Goal: Task Accomplishment & Management: Complete application form

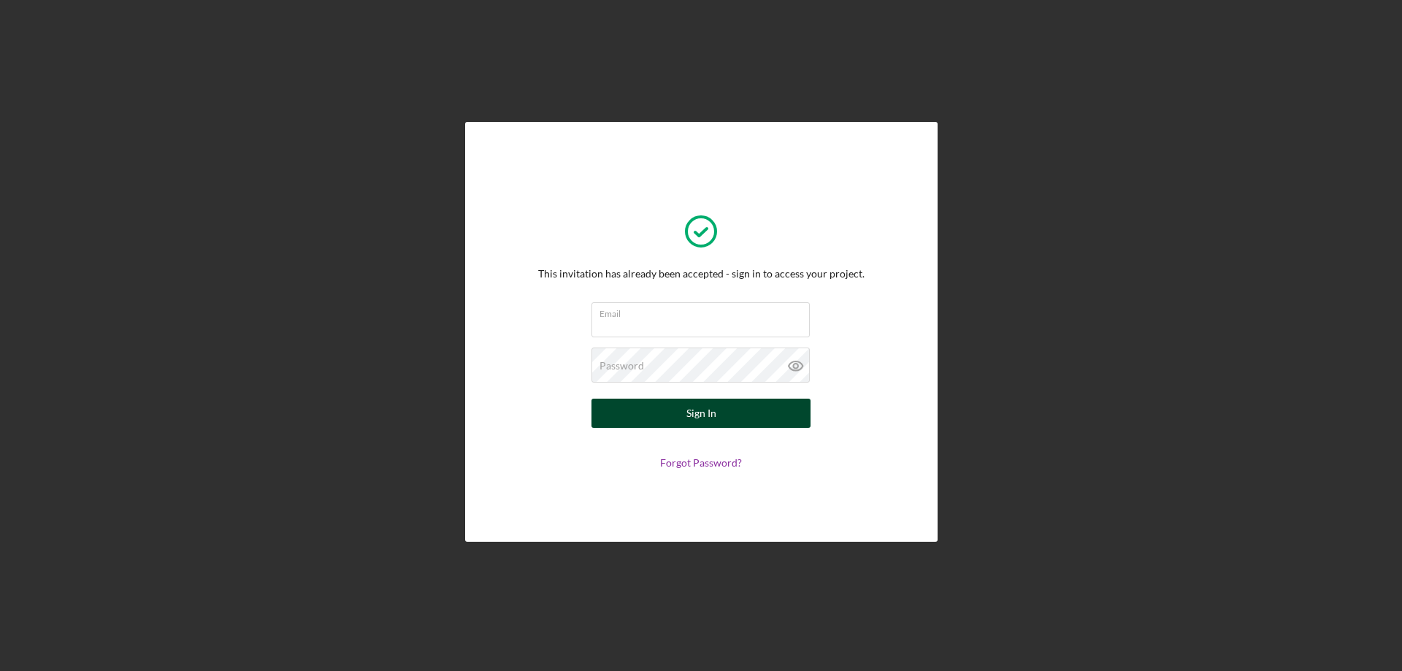
type input "[EMAIL_ADDRESS][DOMAIN_NAME]"
click at [716, 402] on button "Sign In" at bounding box center [700, 413] width 219 height 29
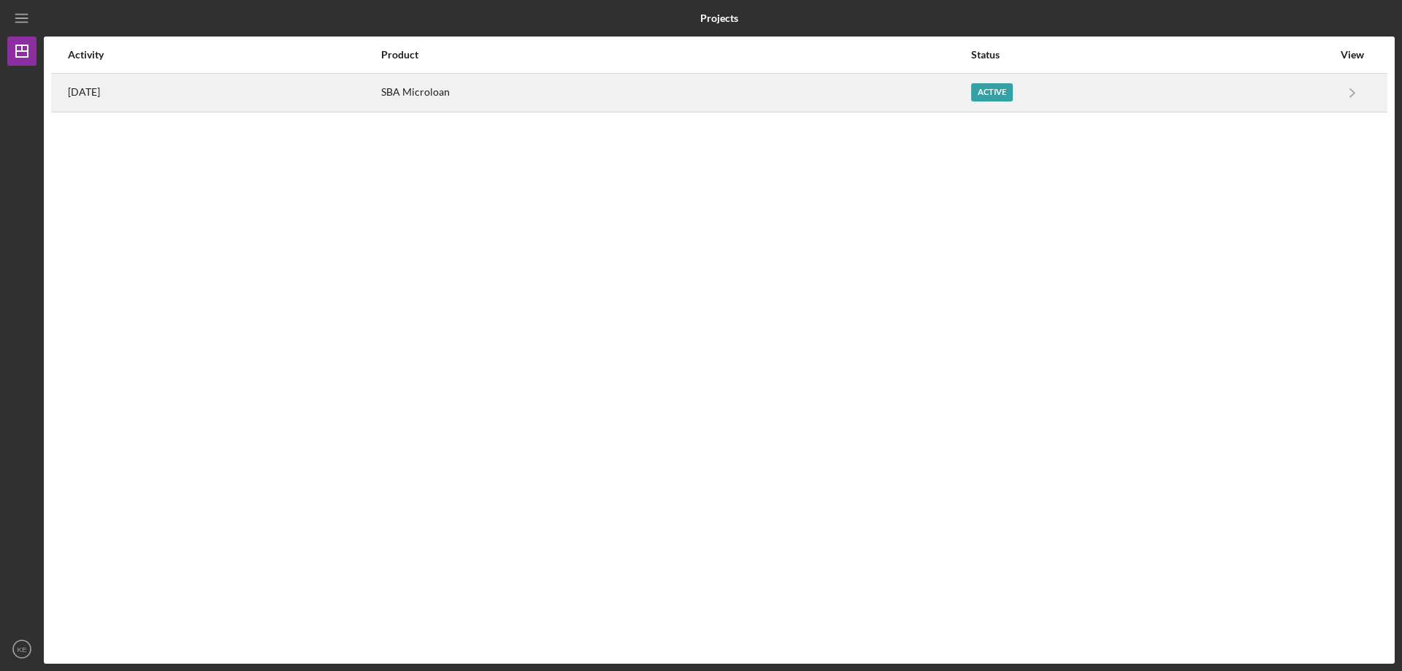
click at [380, 104] on div "[DATE]" at bounding box center [224, 92] width 312 height 37
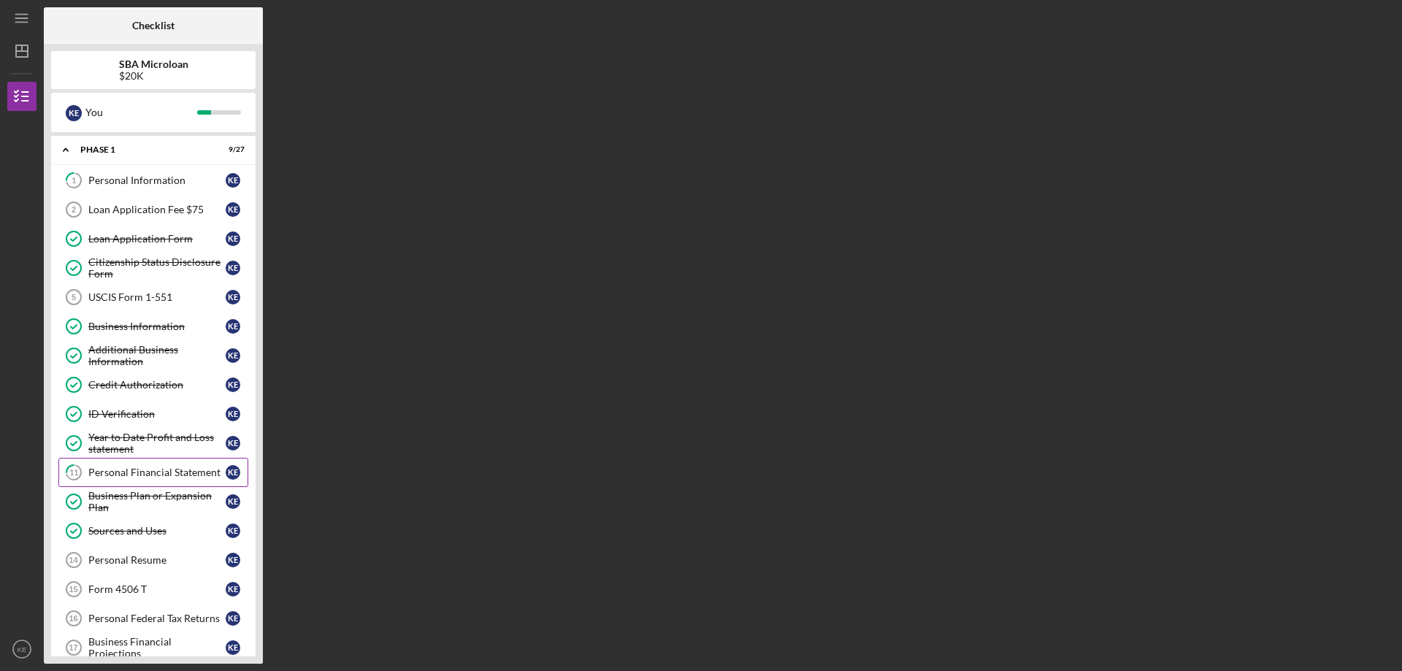
click at [159, 469] on div "Personal Financial Statement" at bounding box center [156, 473] width 137 height 12
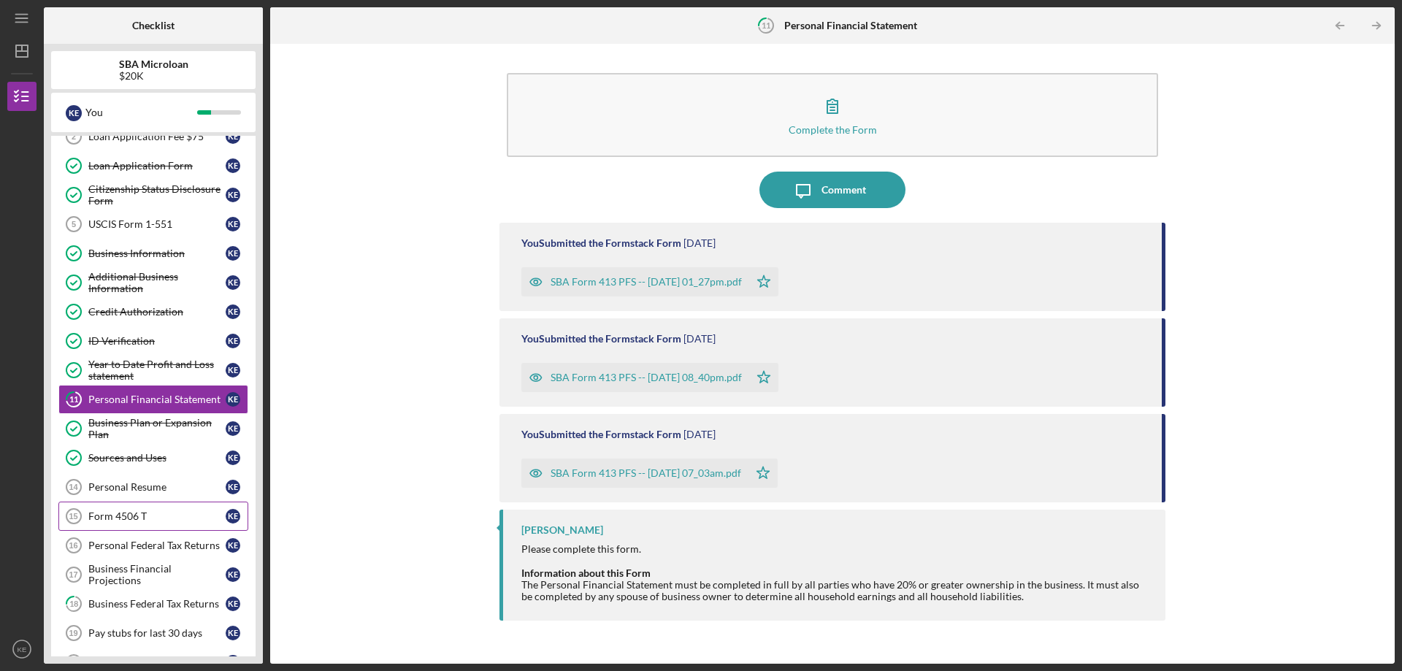
scroll to position [146, 0]
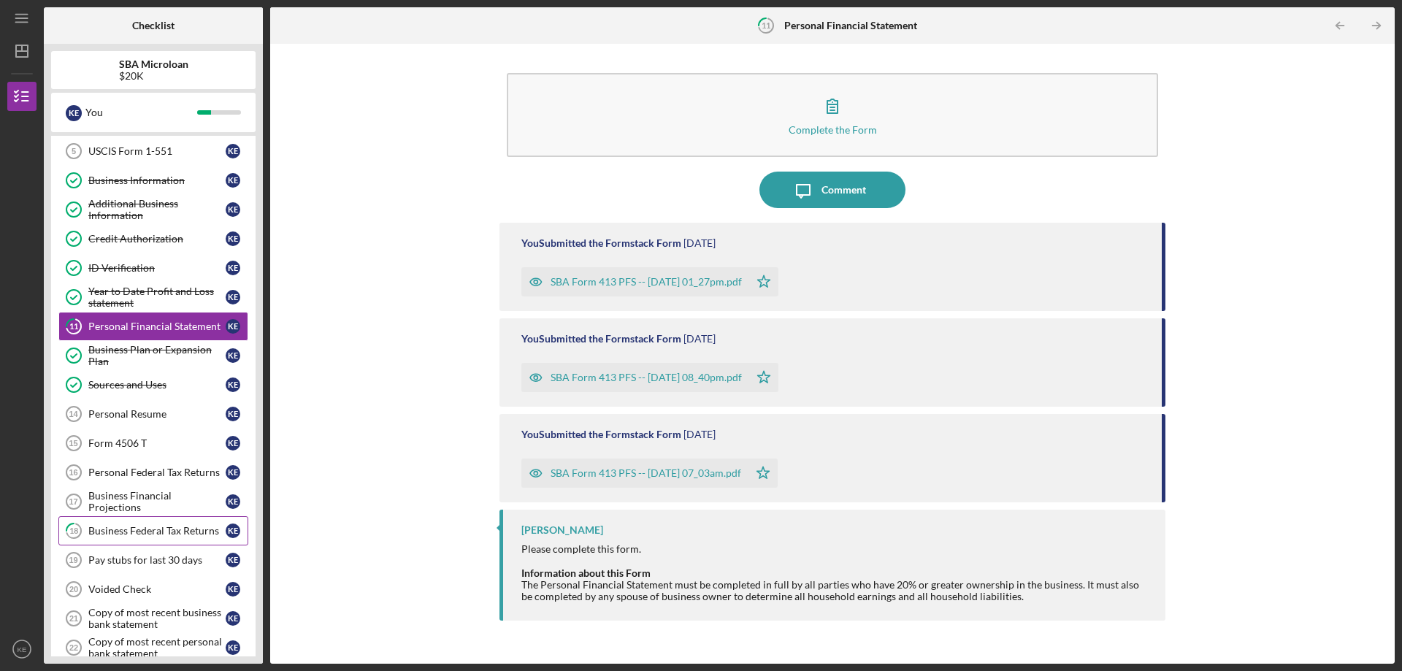
click at [171, 528] on div "Business Federal Tax Returns" at bounding box center [156, 531] width 137 height 12
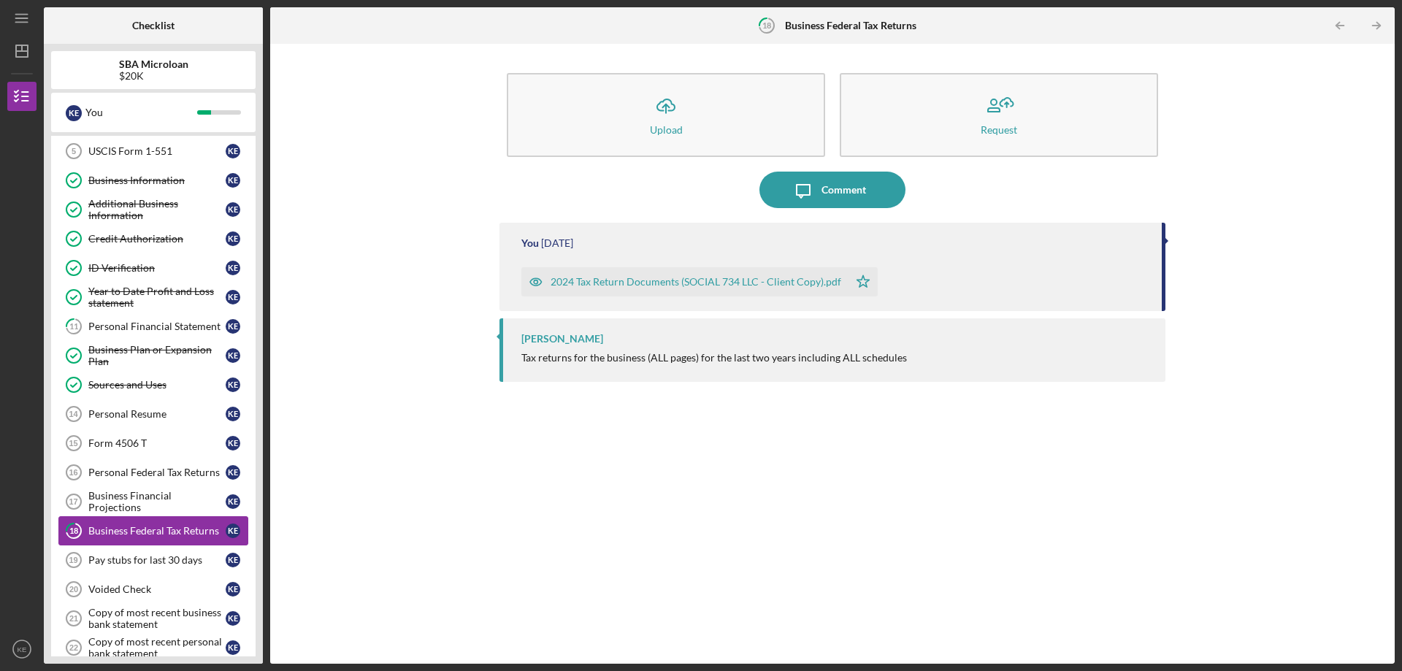
scroll to position [219, 0]
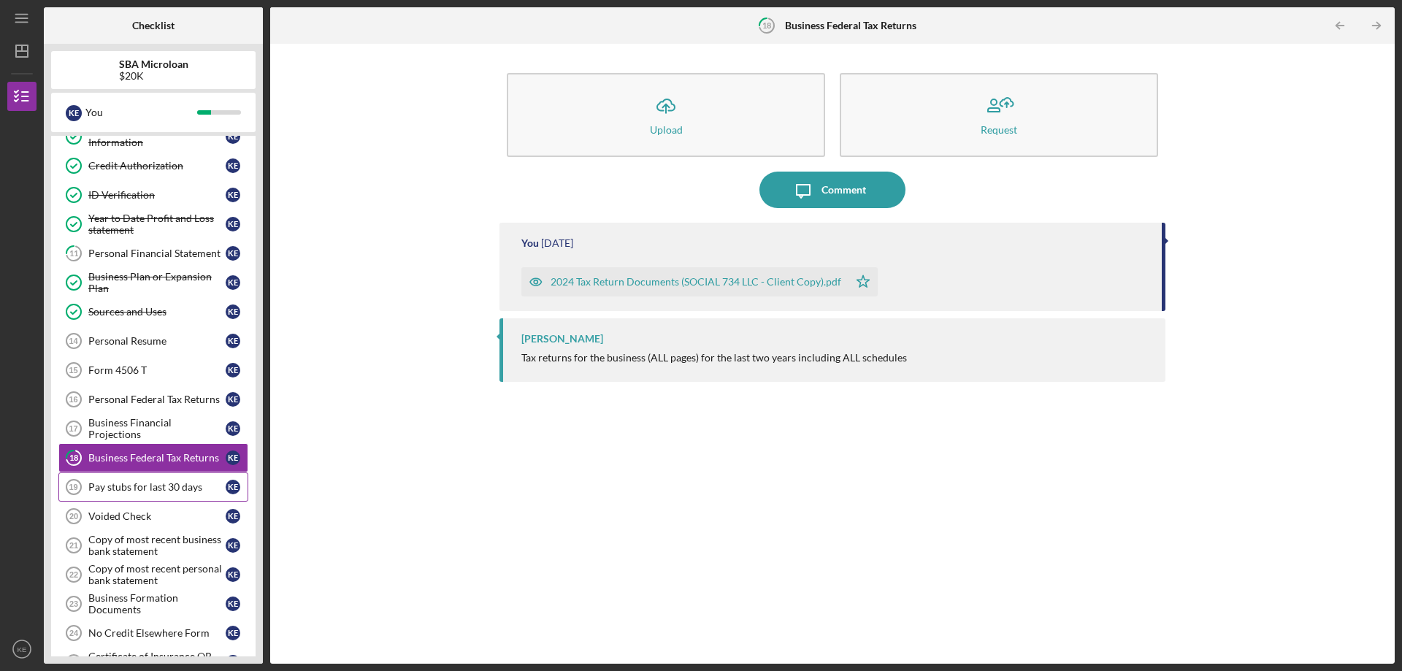
click at [173, 490] on div "Pay stubs for last 30 days" at bounding box center [156, 487] width 137 height 12
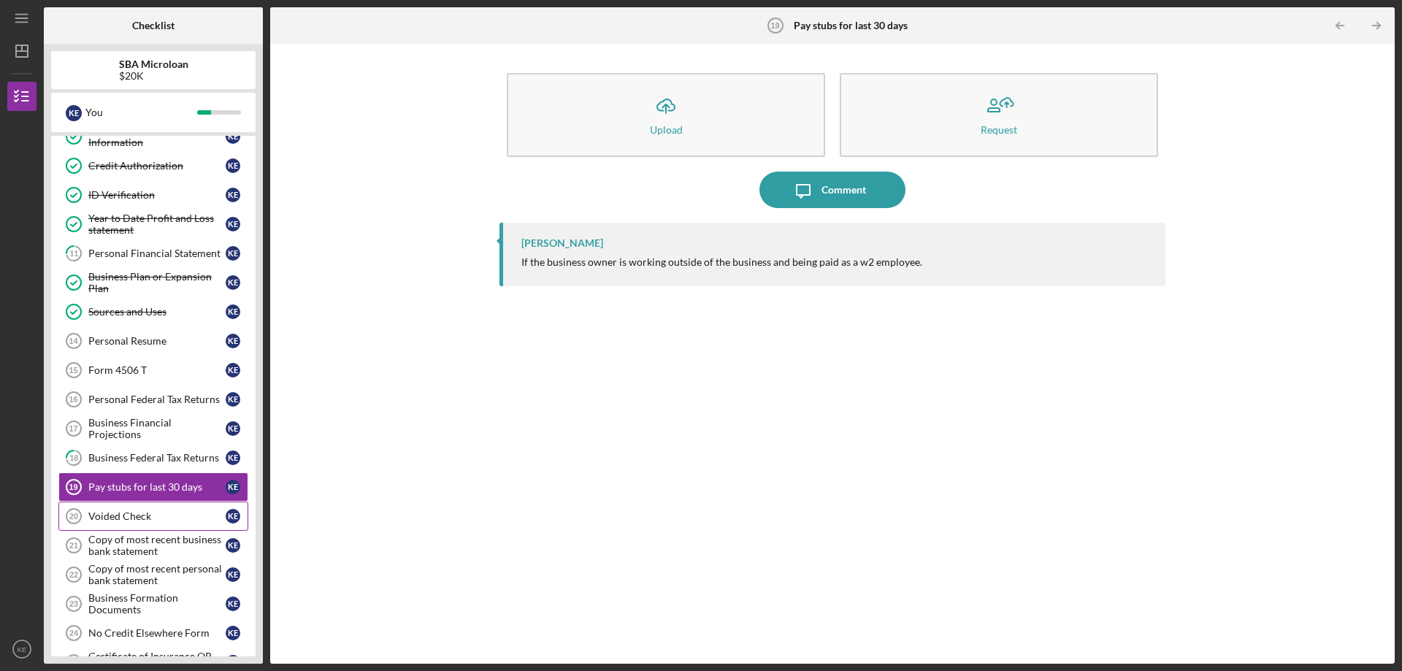
scroll to position [345, 0]
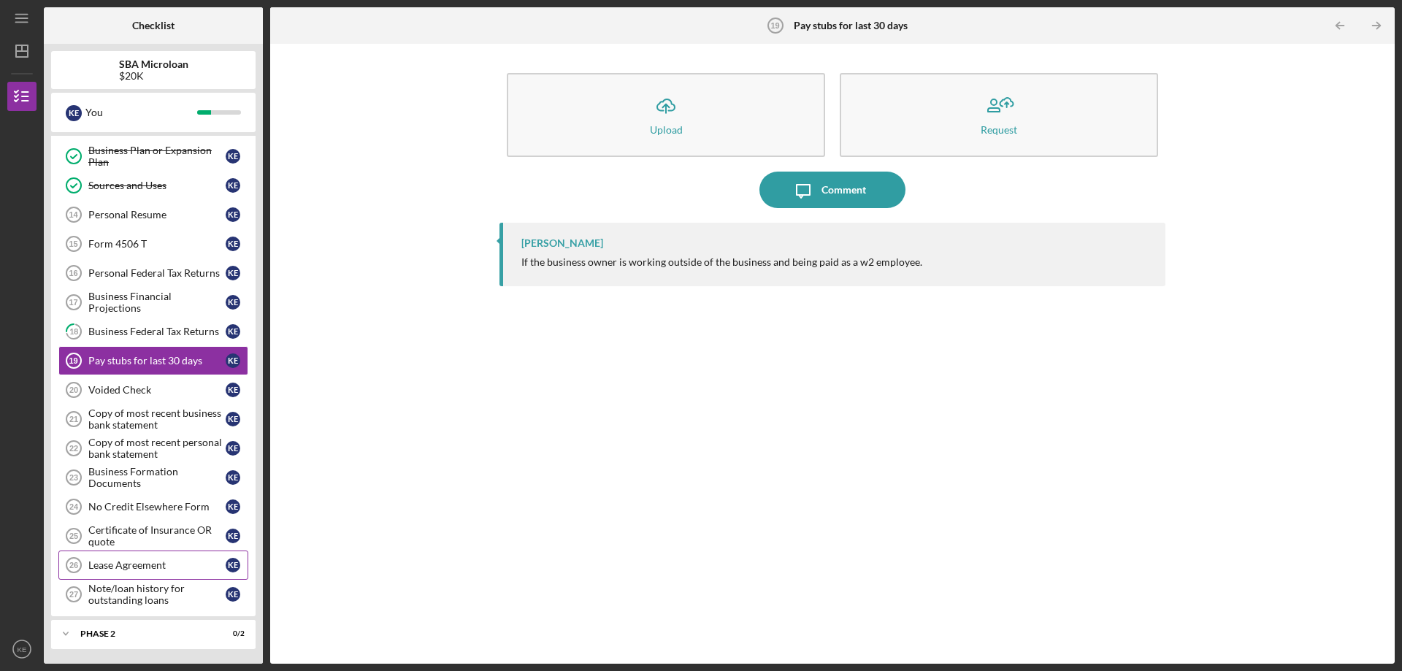
click at [156, 562] on div "Lease Agreement" at bounding box center [156, 565] width 137 height 12
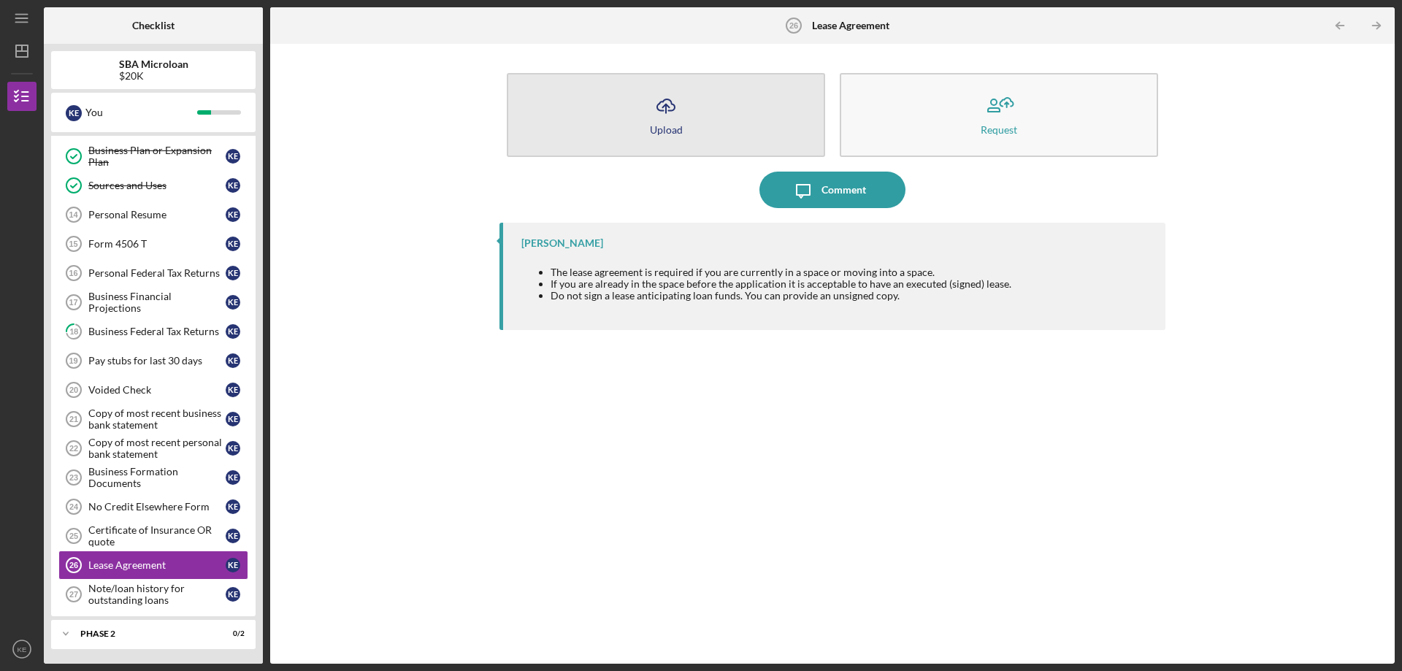
click at [675, 104] on icon "Icon/Upload" at bounding box center [666, 106] width 37 height 37
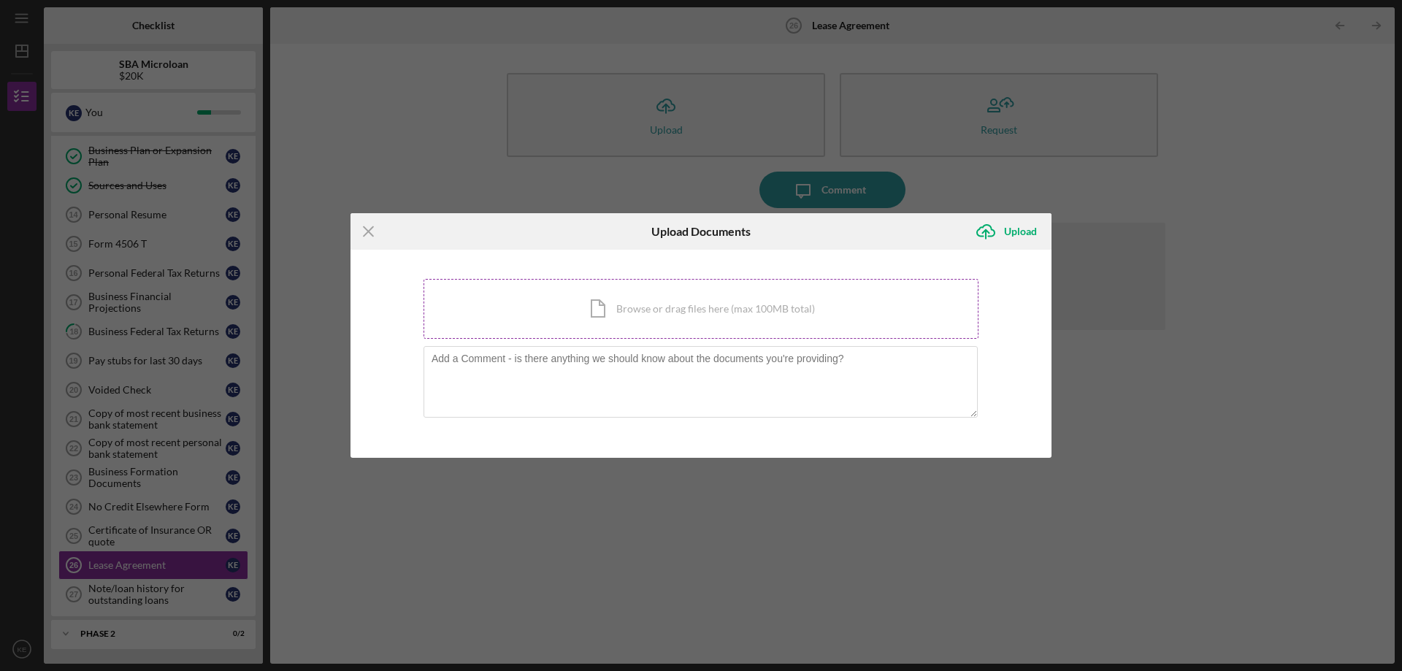
click at [657, 307] on div "Icon/Document Browse or drag files here (max 100MB total) Tap to choose files o…" at bounding box center [700, 309] width 555 height 60
click at [371, 234] on line at bounding box center [368, 230] width 9 height 9
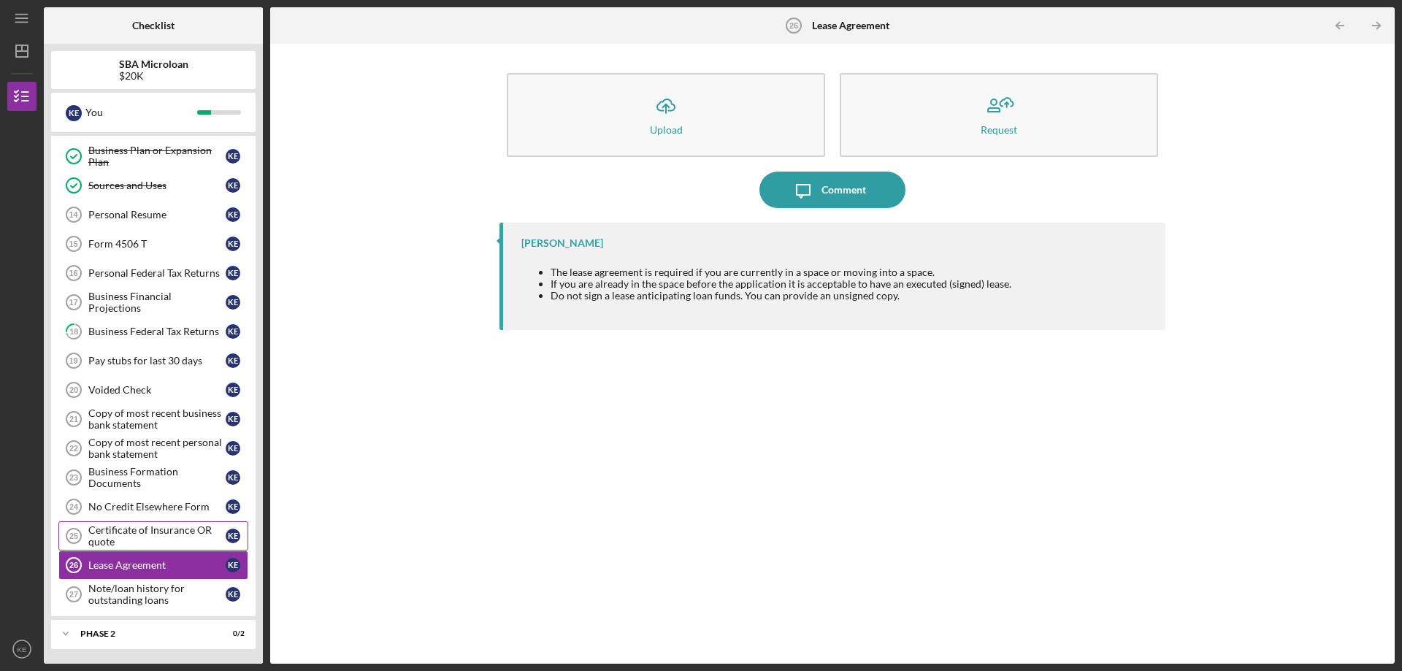
click at [148, 535] on div "Certificate of Insurance OR quote" at bounding box center [156, 535] width 137 height 23
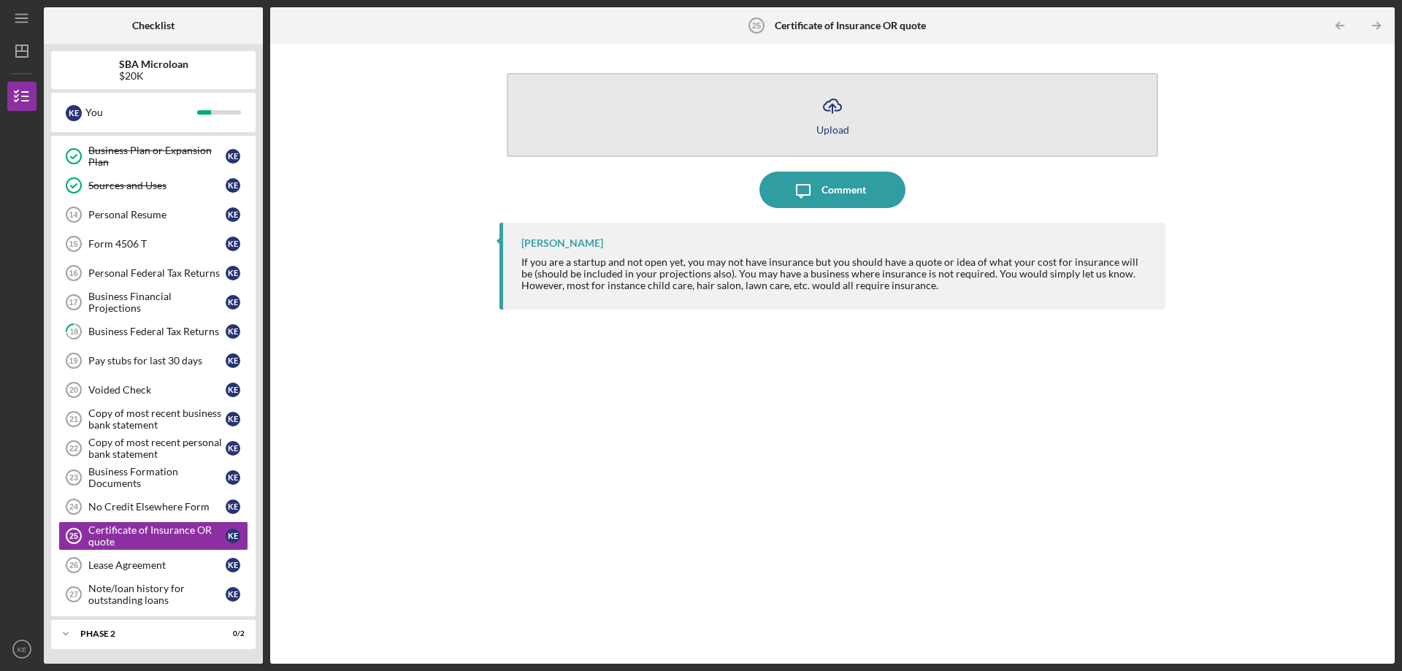
click at [835, 112] on icon "Icon/Upload" at bounding box center [832, 106] width 37 height 37
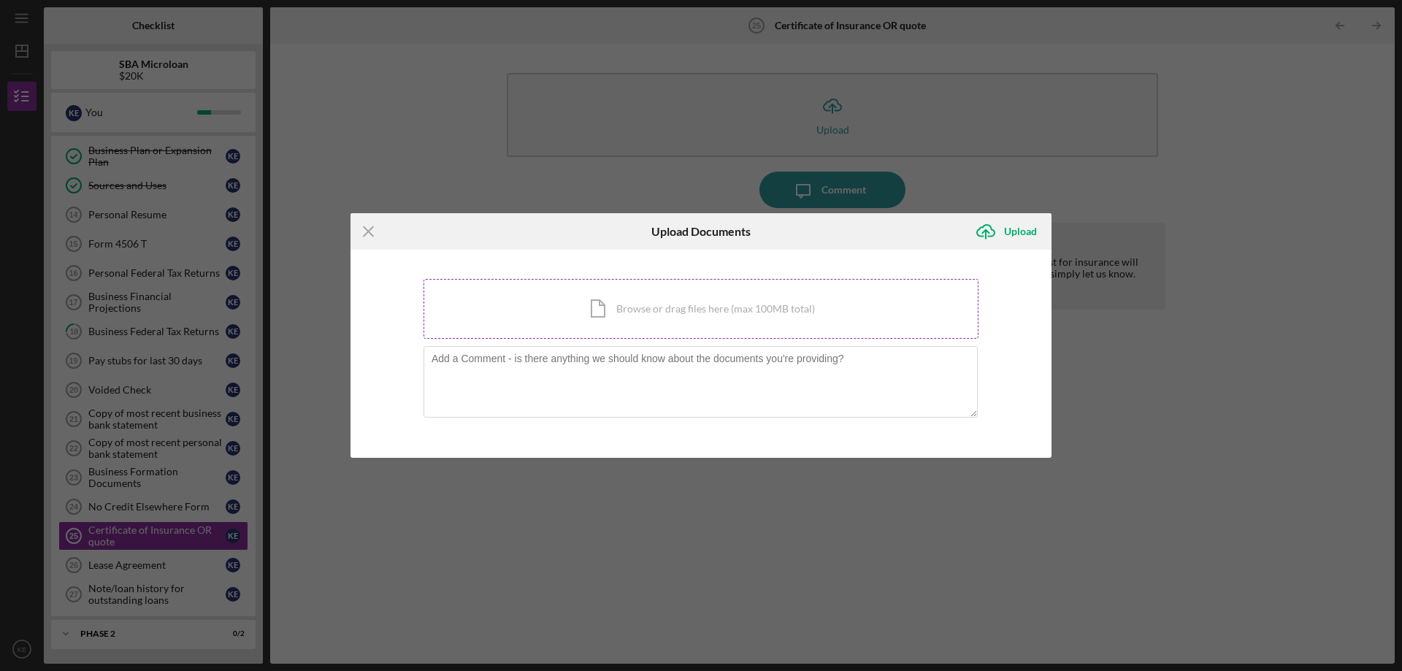
click at [688, 291] on div "Icon/Document Browse or drag files here (max 100MB total) Tap to choose files o…" at bounding box center [700, 309] width 555 height 60
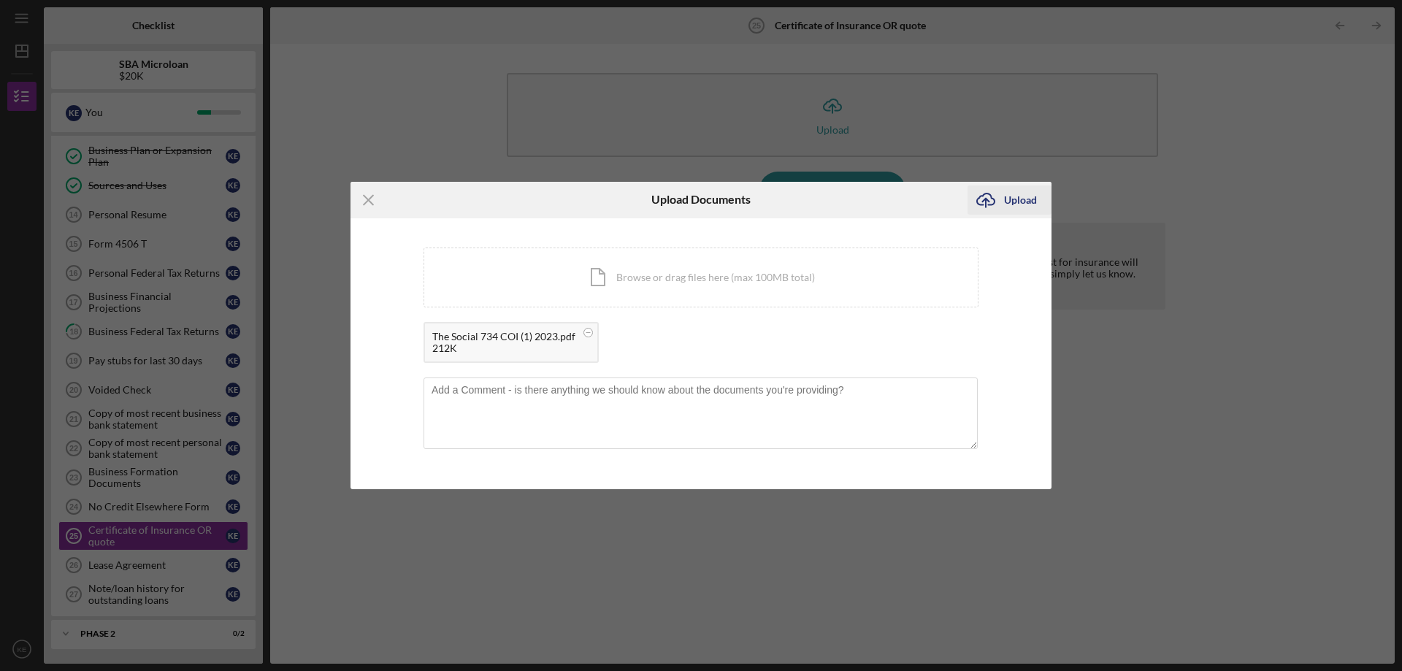
click at [1012, 202] on div "Upload" at bounding box center [1020, 199] width 33 height 29
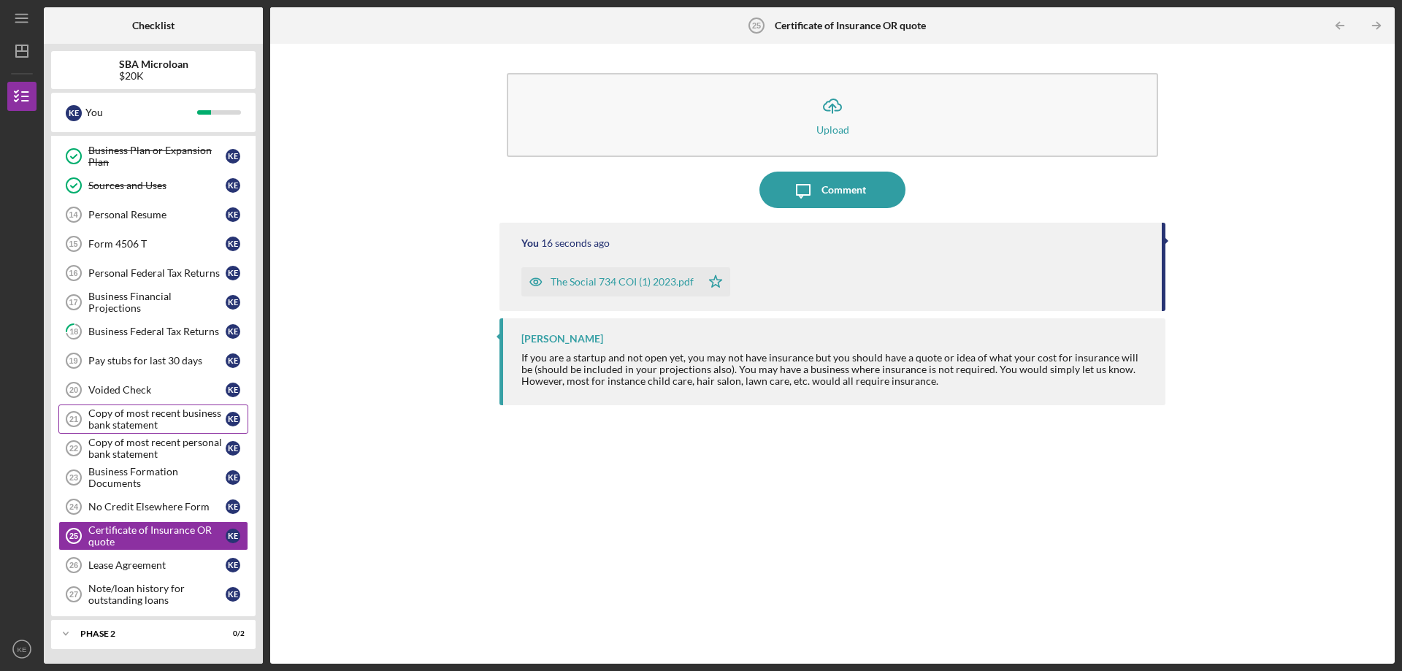
click at [158, 426] on div "Copy of most recent business bank statement" at bounding box center [156, 418] width 137 height 23
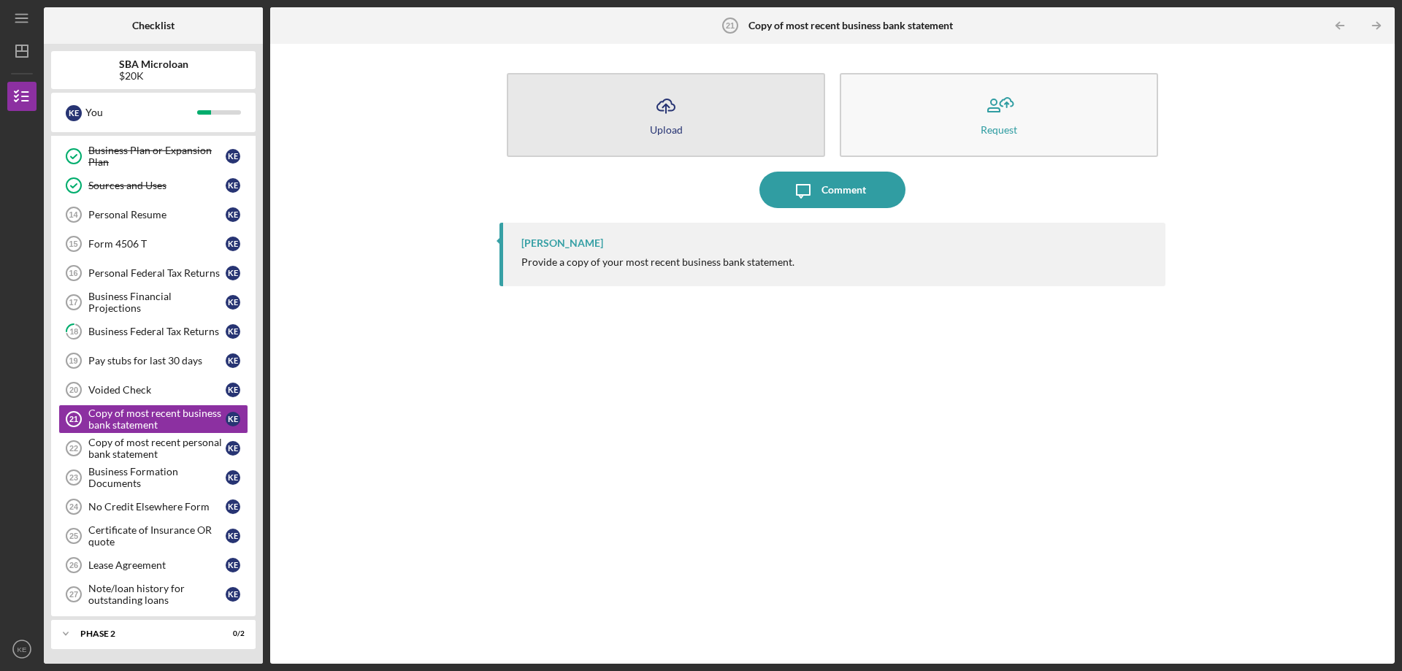
click at [657, 121] on icon "Icon/Upload" at bounding box center [666, 106] width 37 height 37
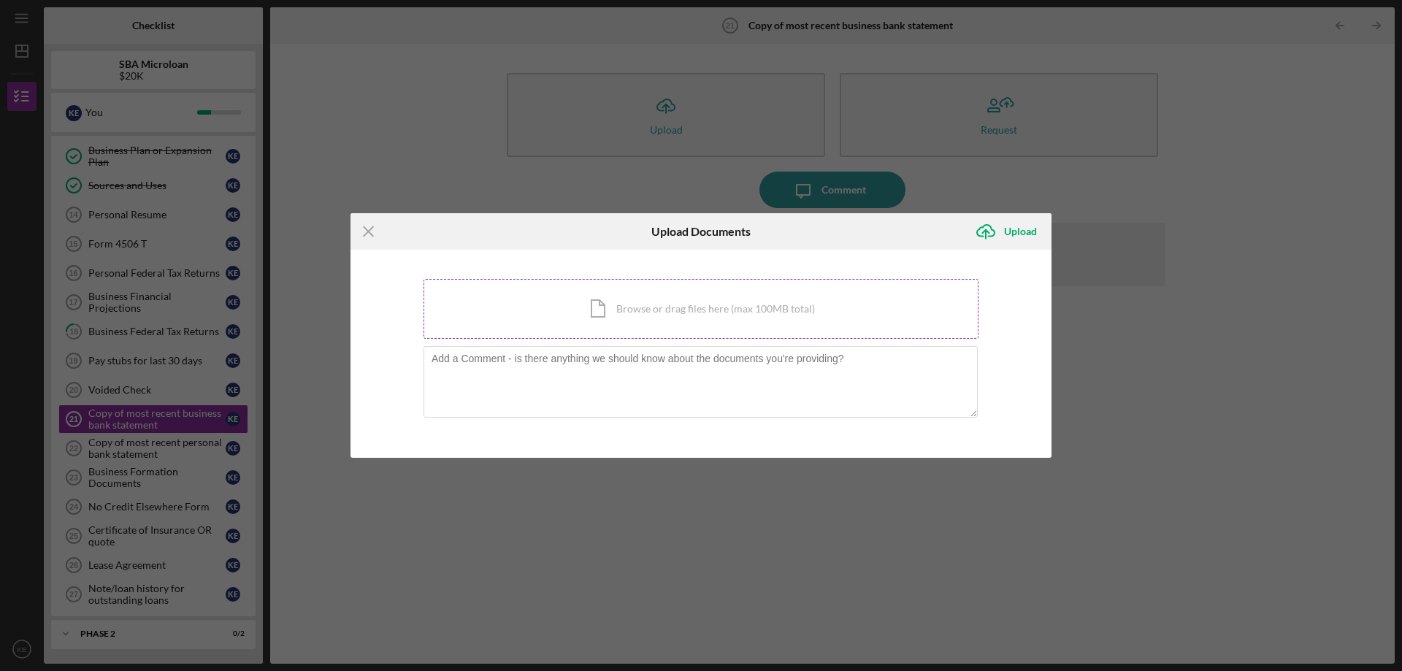
click at [686, 315] on div "Icon/Document Browse or drag files here (max 100MB total) Tap to choose files o…" at bounding box center [700, 309] width 555 height 60
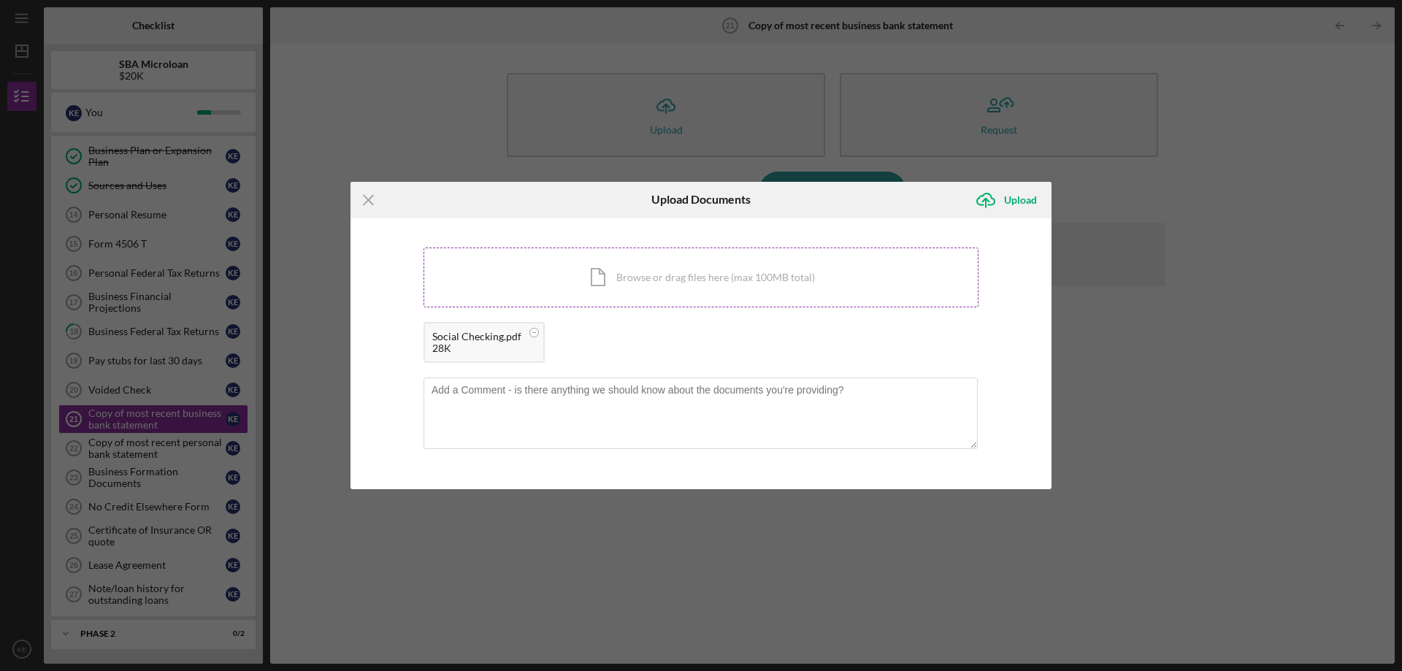
click at [663, 280] on div "Icon/Document Browse or drag files here (max 100MB total) Tap to choose files o…" at bounding box center [700, 278] width 555 height 60
click at [997, 209] on icon "Icon/Upload" at bounding box center [985, 200] width 37 height 37
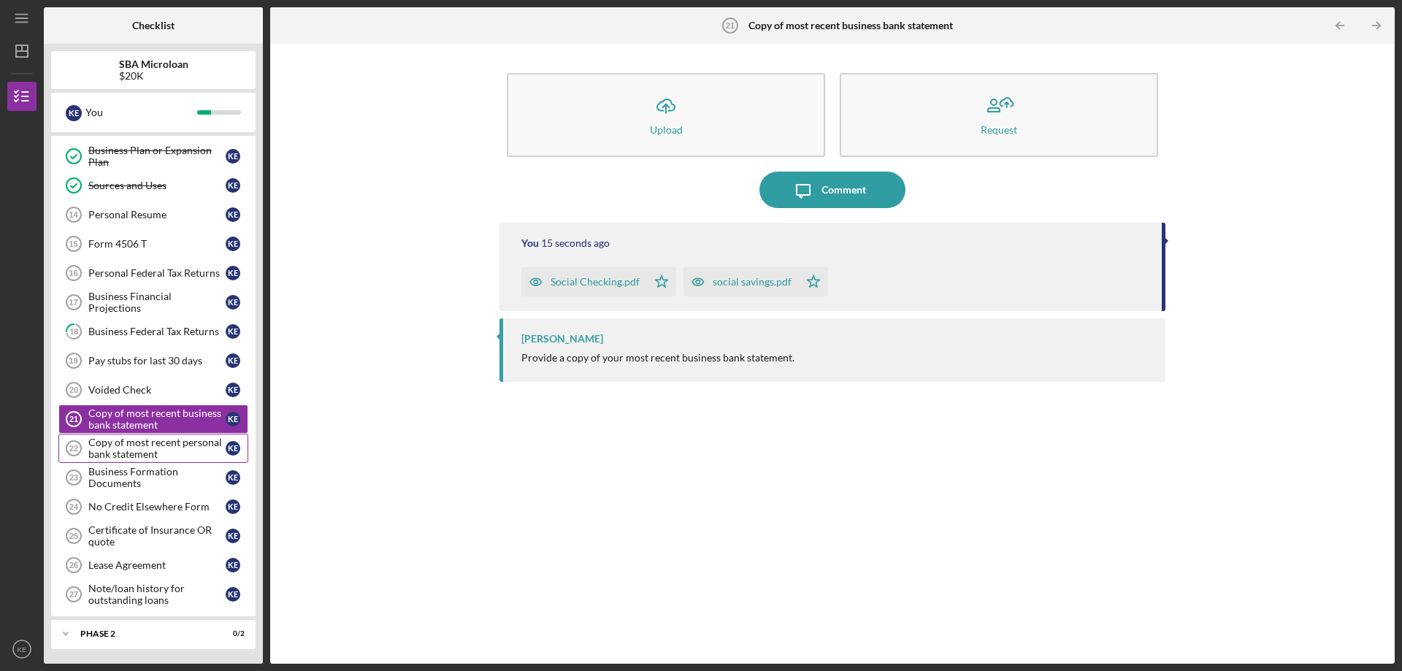
click at [134, 452] on div "Copy of most recent personal bank statement" at bounding box center [156, 448] width 137 height 23
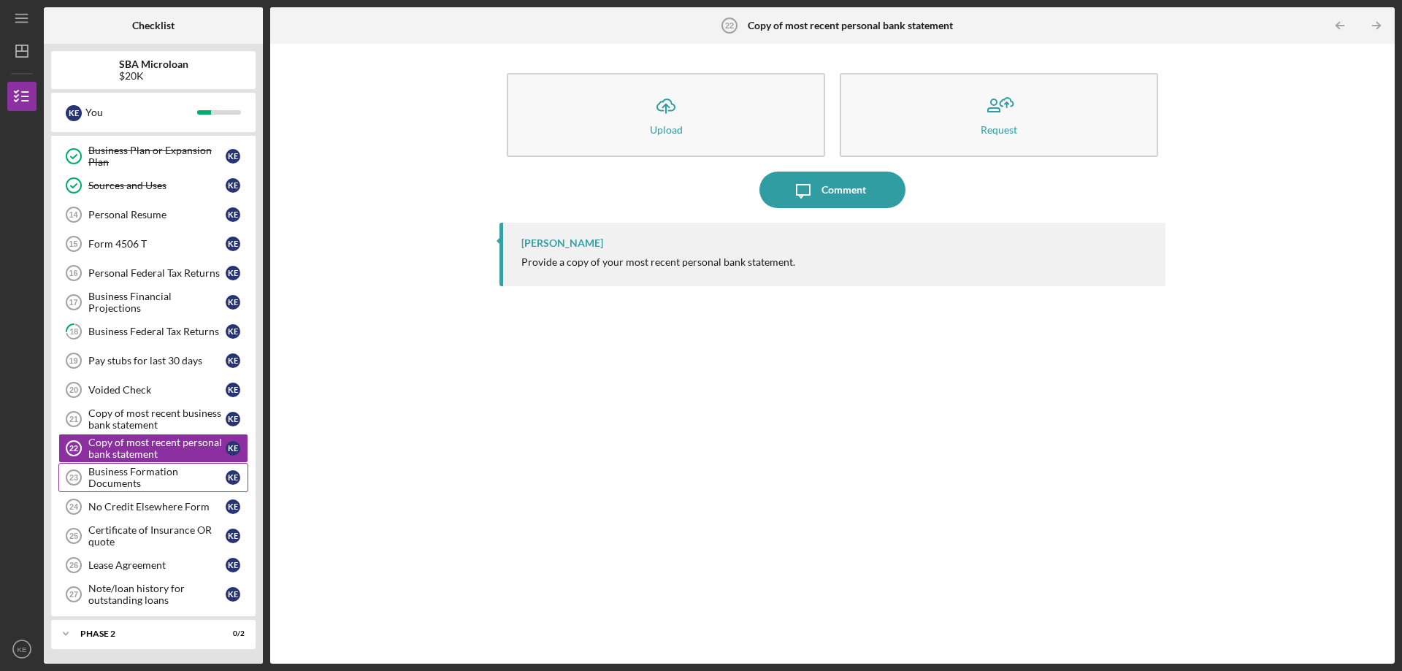
click at [179, 481] on div "Business Formation Documents" at bounding box center [156, 477] width 137 height 23
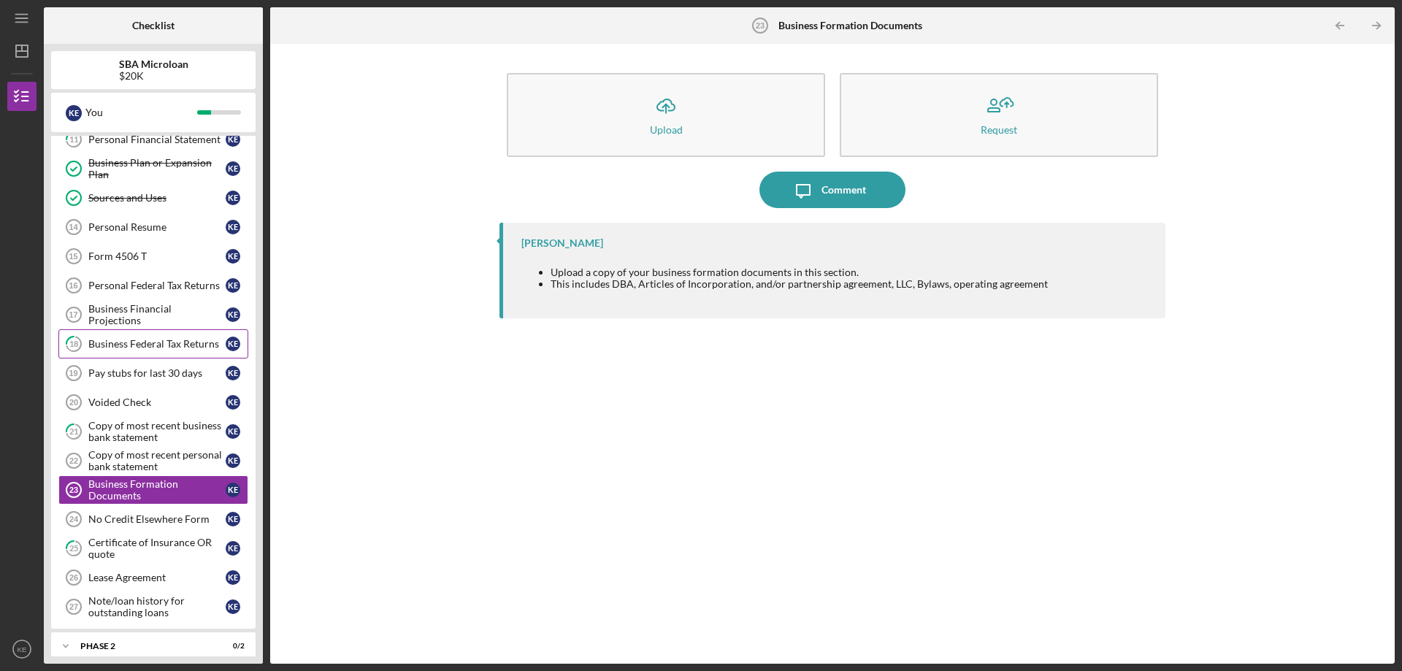
scroll to position [345, 0]
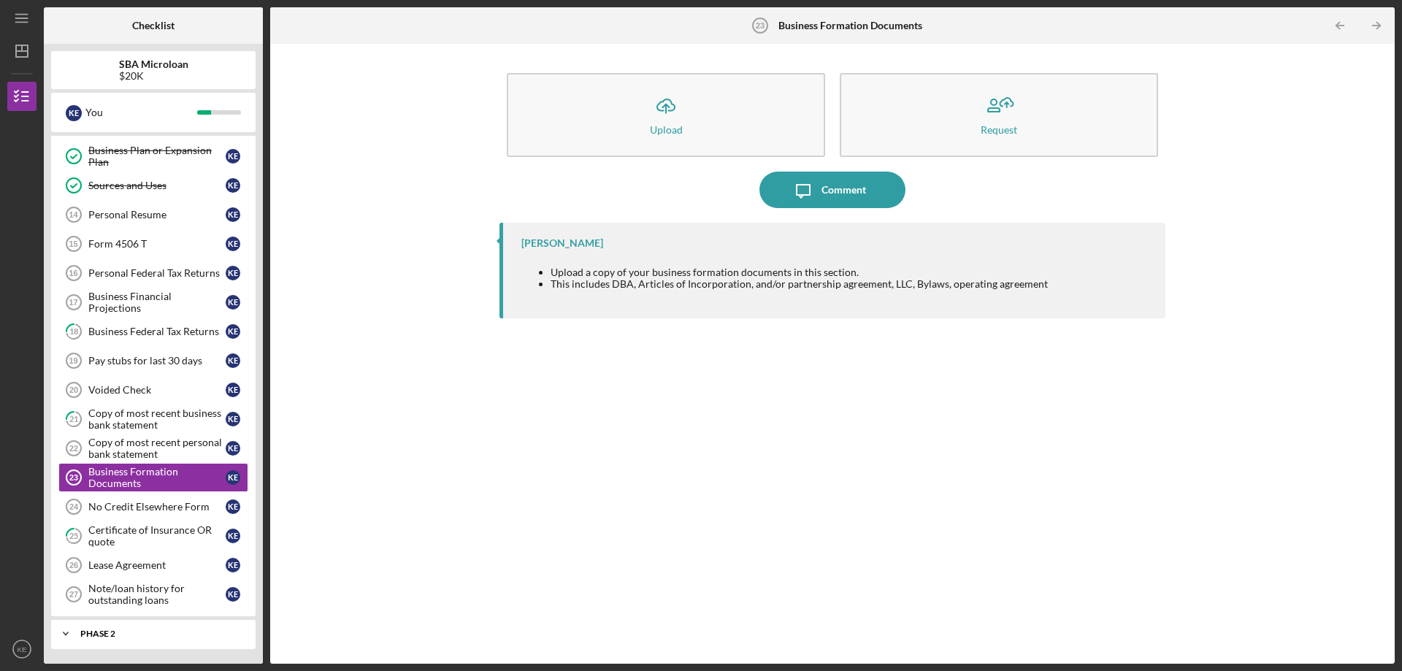
click at [130, 632] on div "Phase 2" at bounding box center [158, 633] width 157 height 9
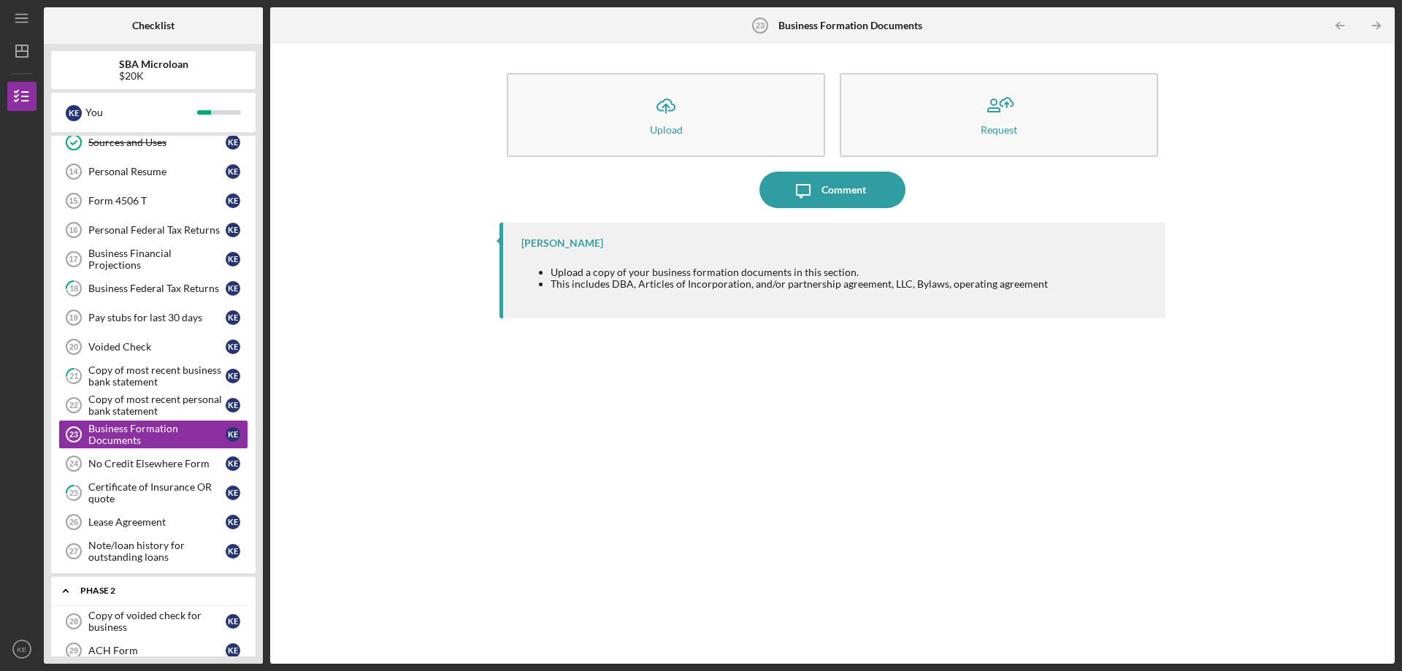
scroll to position [412, 0]
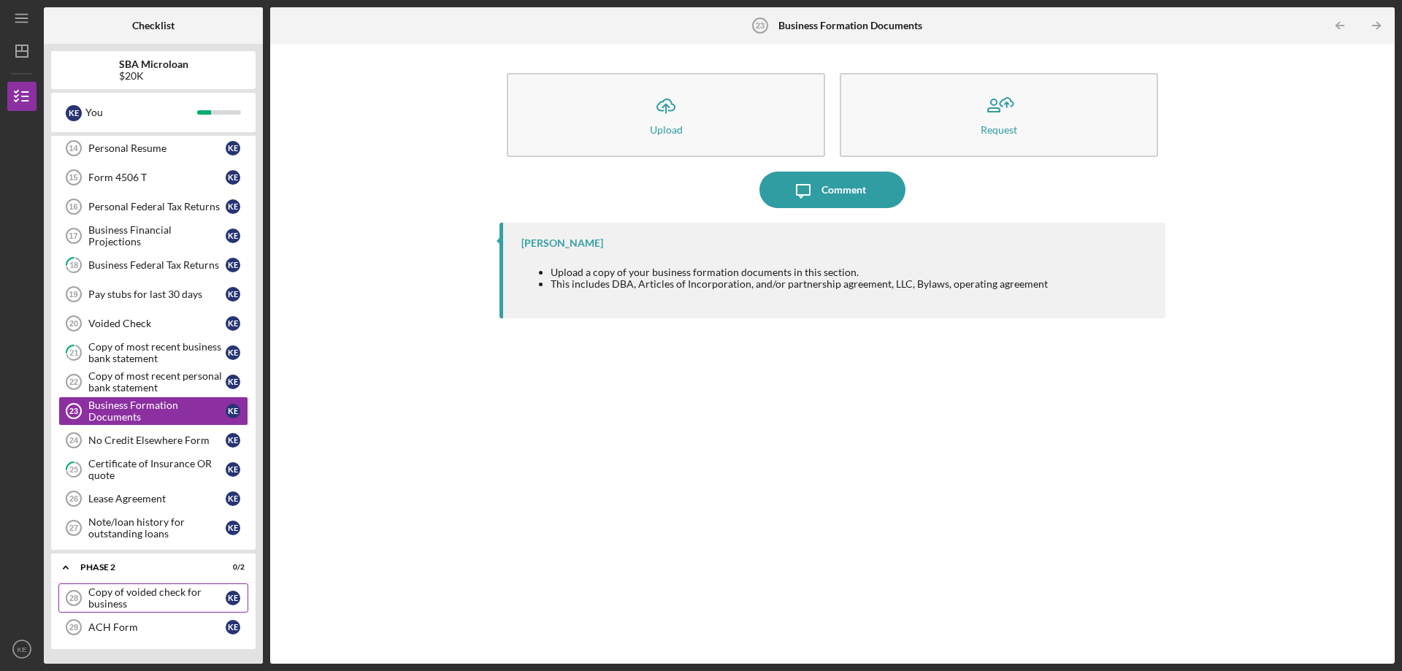
click at [169, 604] on div "Copy of voided check for business" at bounding box center [156, 597] width 137 height 23
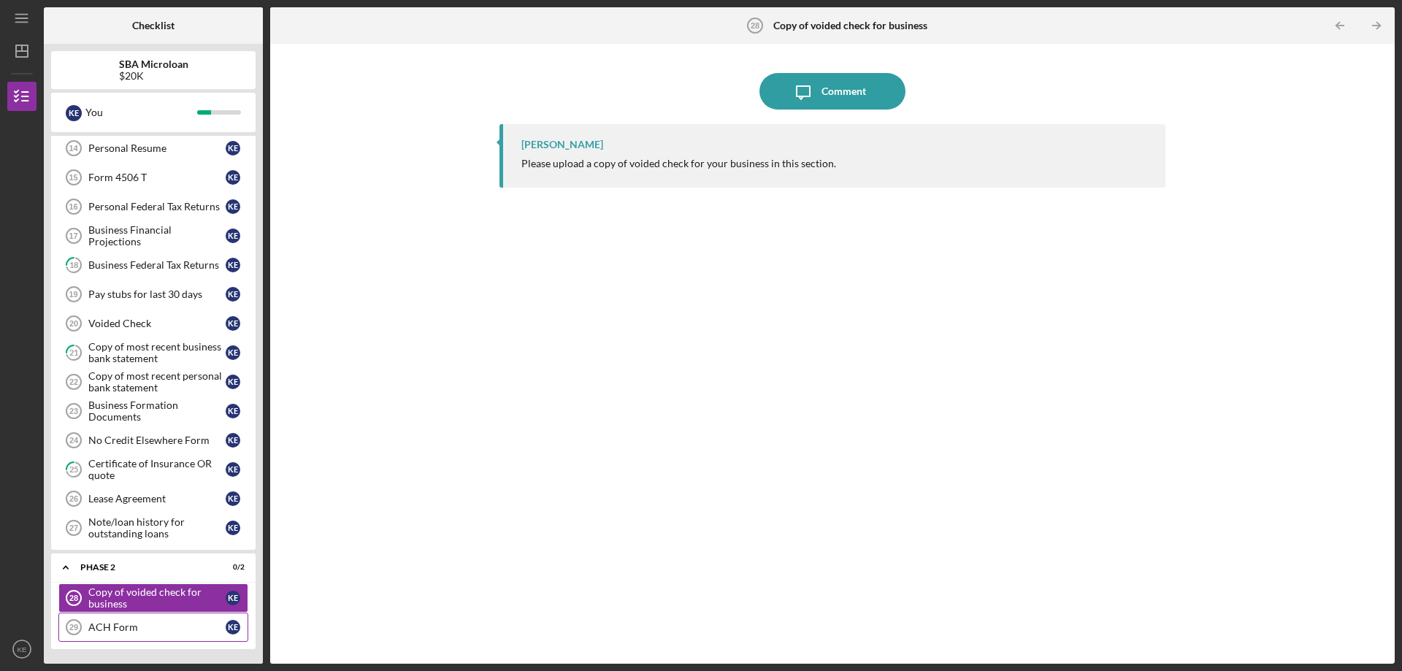
click at [158, 624] on div "ACH Form" at bounding box center [156, 627] width 137 height 12
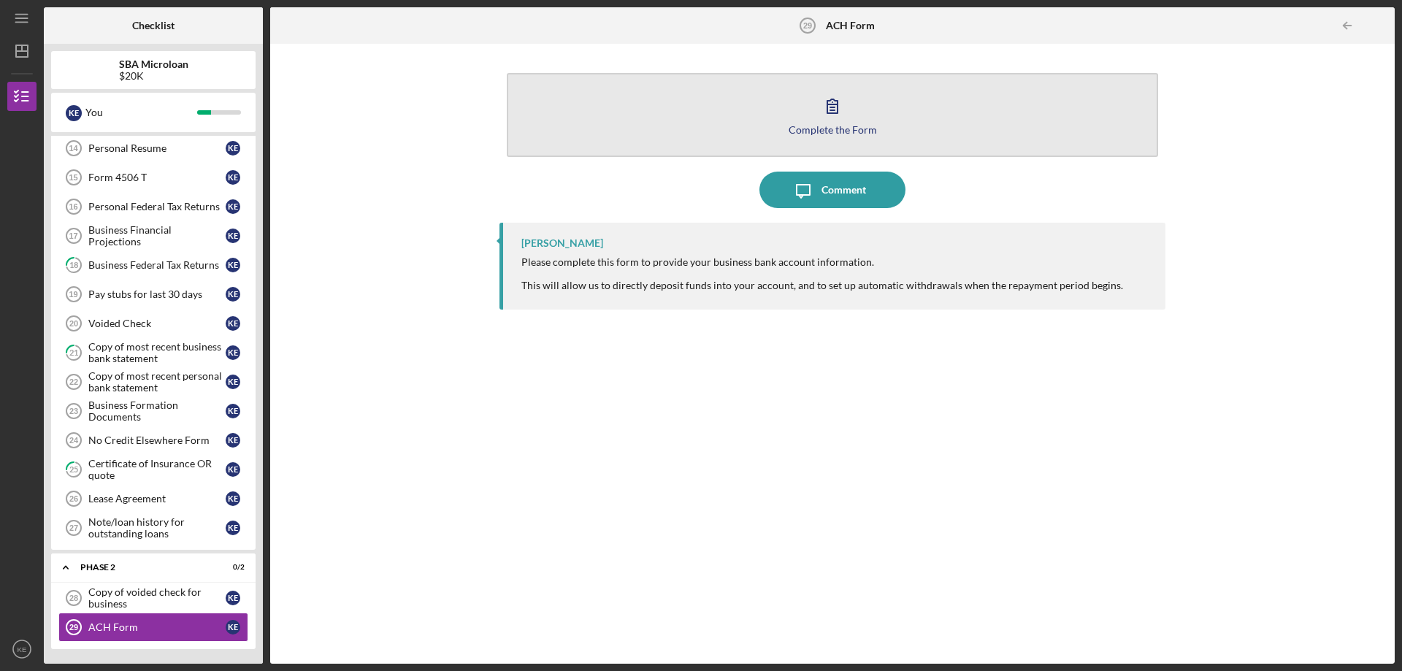
click at [827, 115] on icon "button" at bounding box center [832, 106] width 37 height 37
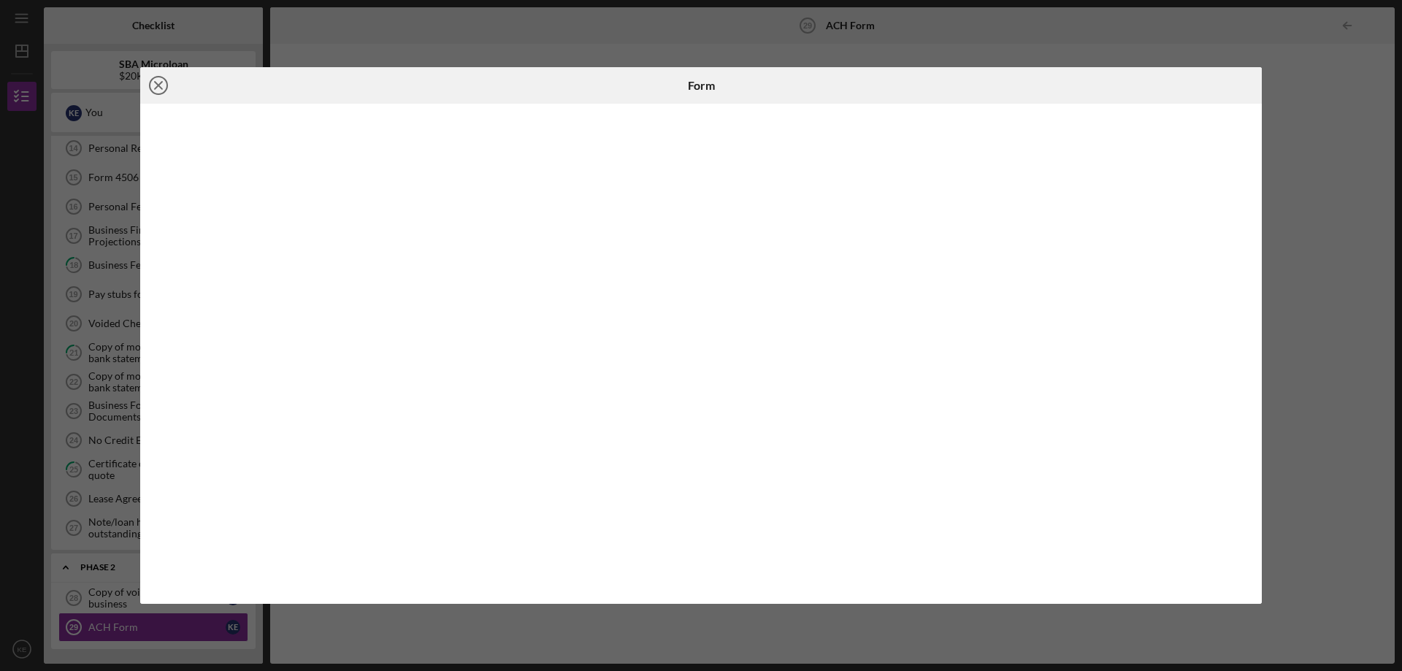
click at [166, 93] on icon "Icon/Close" at bounding box center [158, 85] width 37 height 37
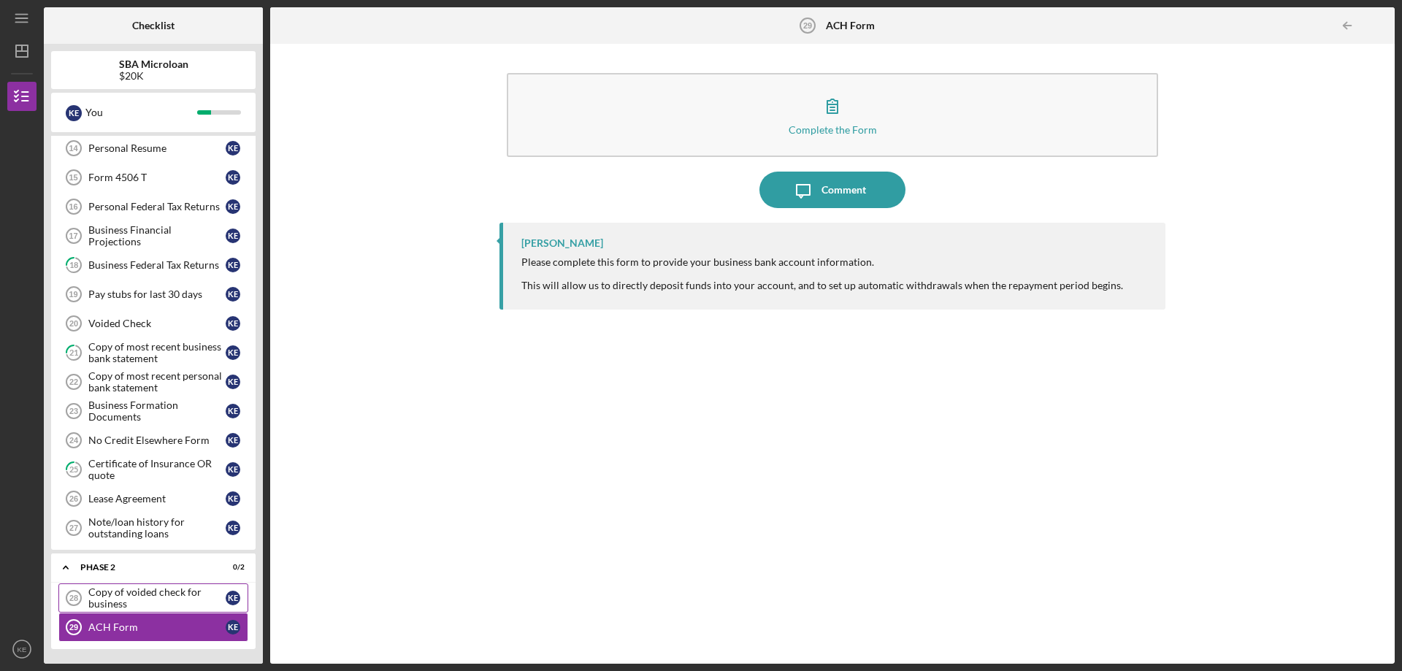
click at [164, 601] on div "Copy of voided check for business" at bounding box center [156, 597] width 137 height 23
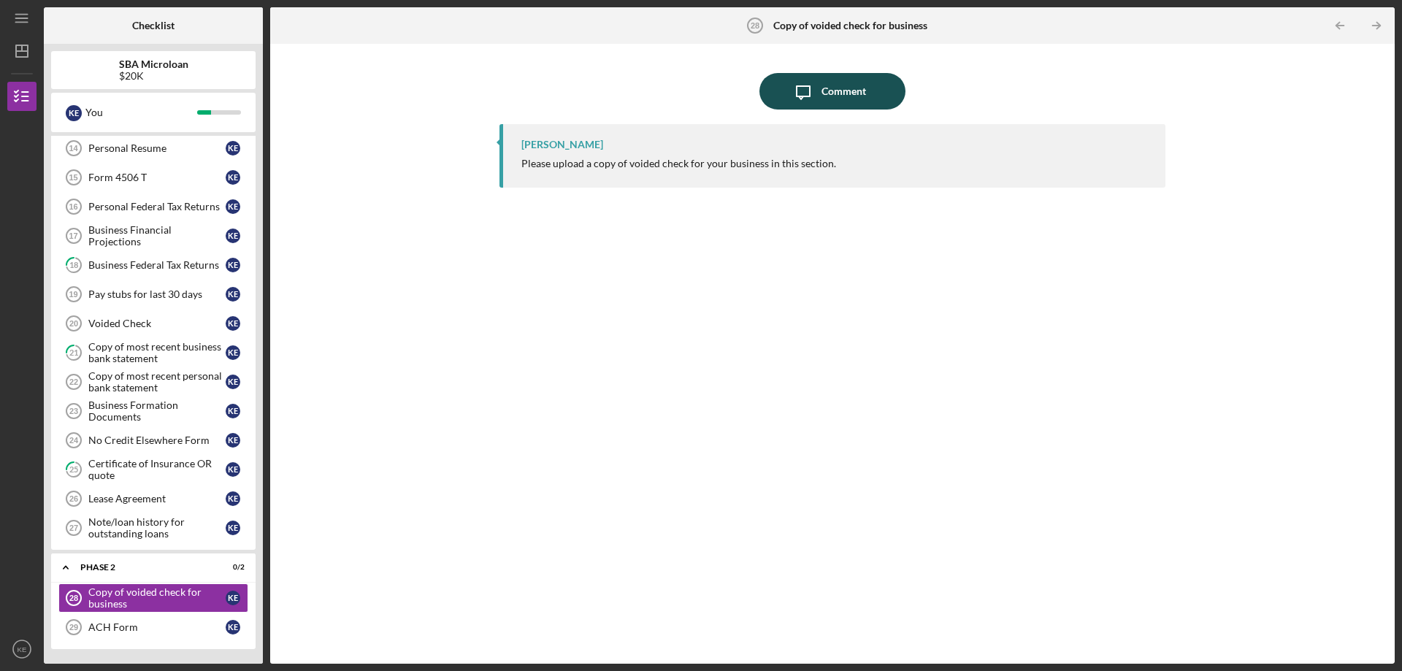
click at [835, 93] on div "Comment" at bounding box center [843, 91] width 45 height 37
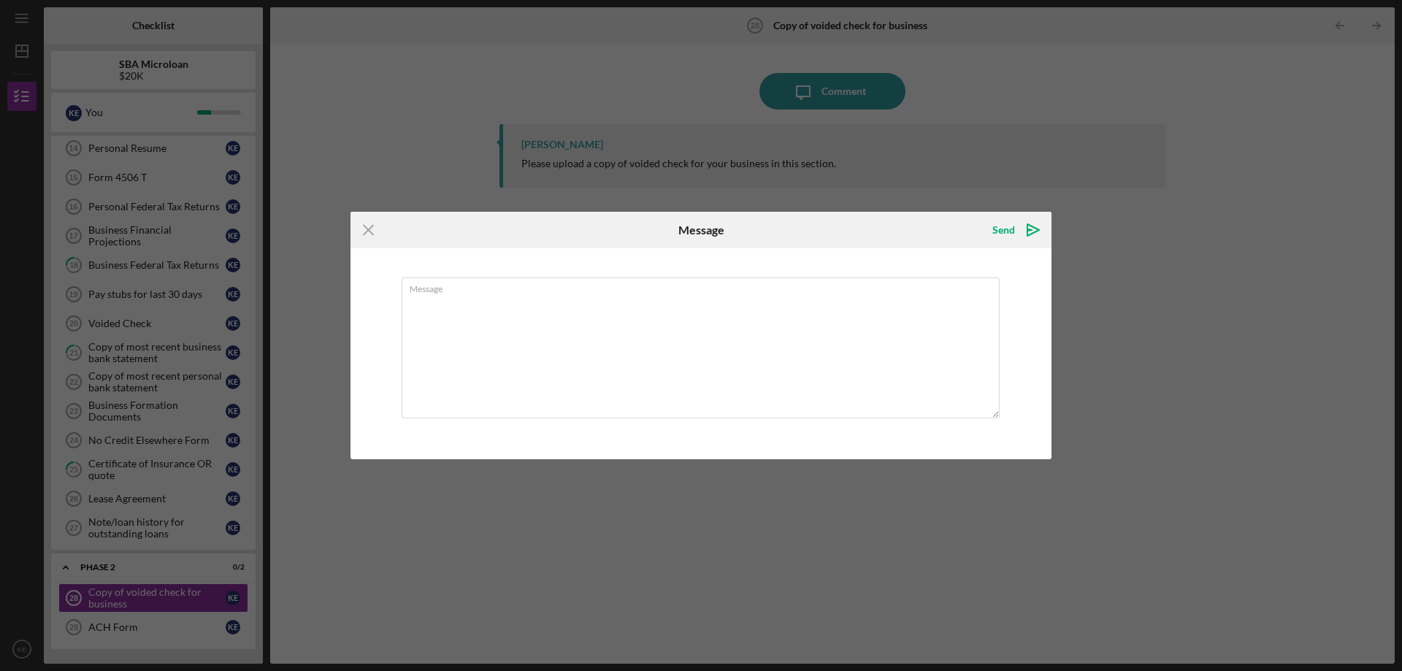
click at [363, 230] on icon "Icon/Menu Close" at bounding box center [368, 230] width 37 height 37
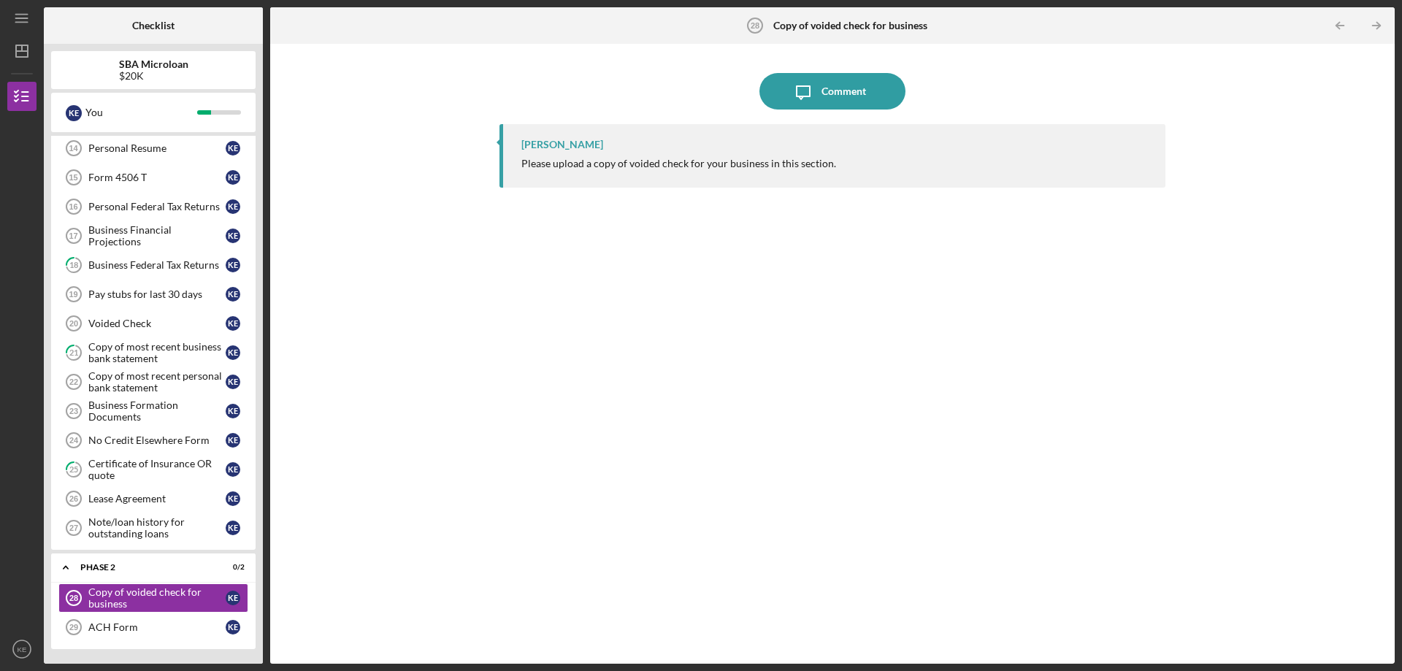
click at [774, 161] on div "Please upload a copy of voided check for your business in this section." at bounding box center [678, 164] width 315 height 12
click at [509, 166] on div "[PERSON_NAME] Please upload a copy of voided check for your business in this se…" at bounding box center [832, 156] width 666 height 64
click at [146, 320] on div "Voided Check" at bounding box center [156, 324] width 137 height 12
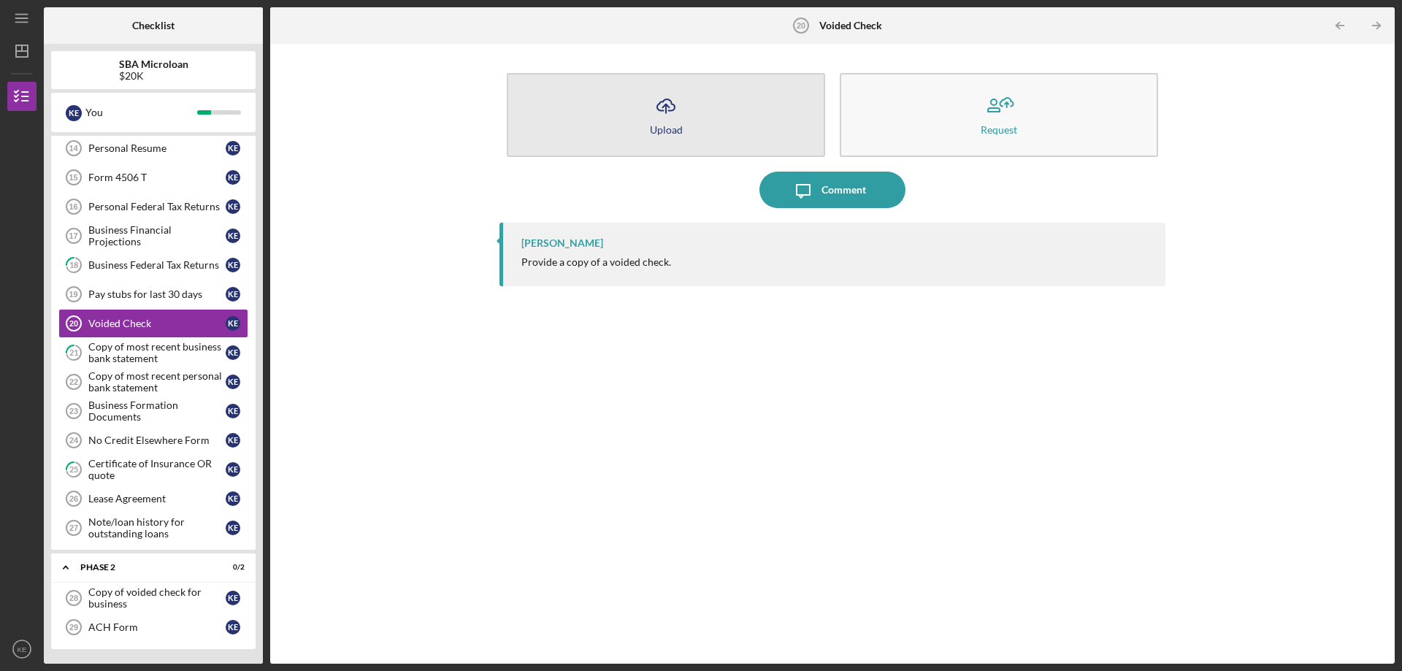
click at [678, 116] on icon "Icon/Upload" at bounding box center [666, 106] width 37 height 37
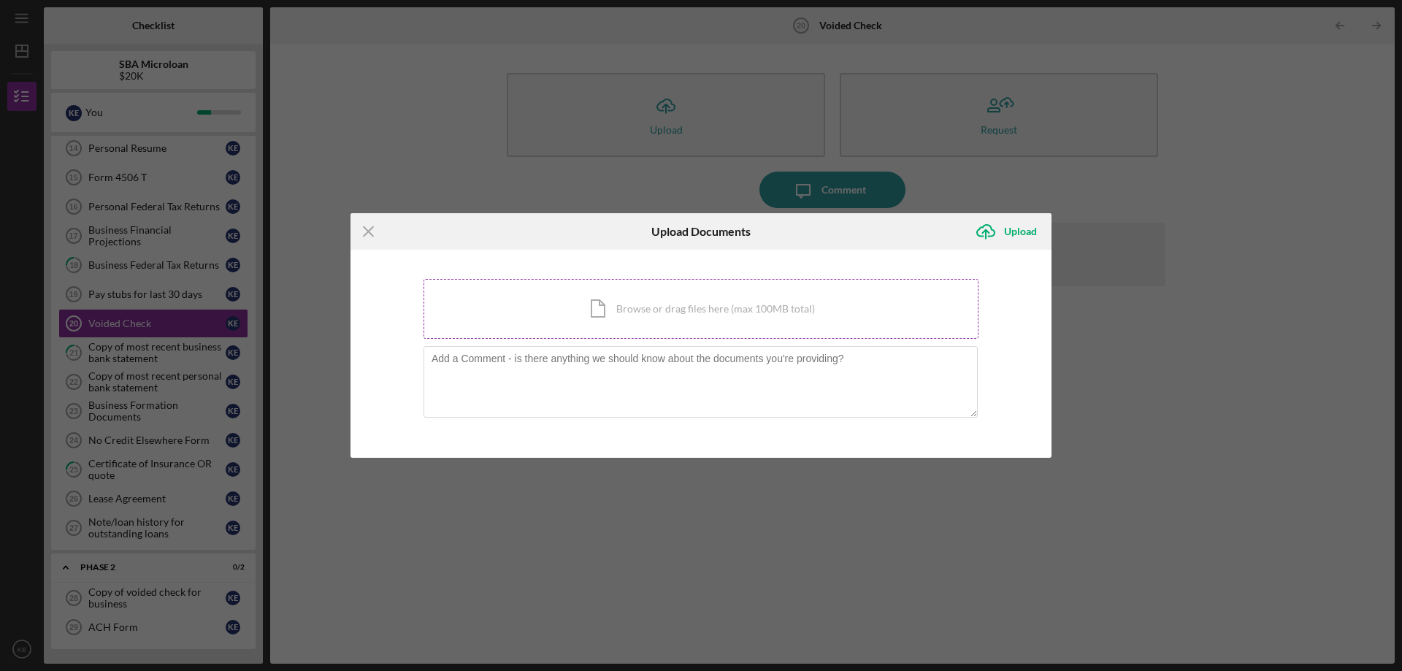
click at [732, 319] on div "Icon/Document Browse or drag files here (max 100MB total) Tap to choose files o…" at bounding box center [700, 309] width 555 height 60
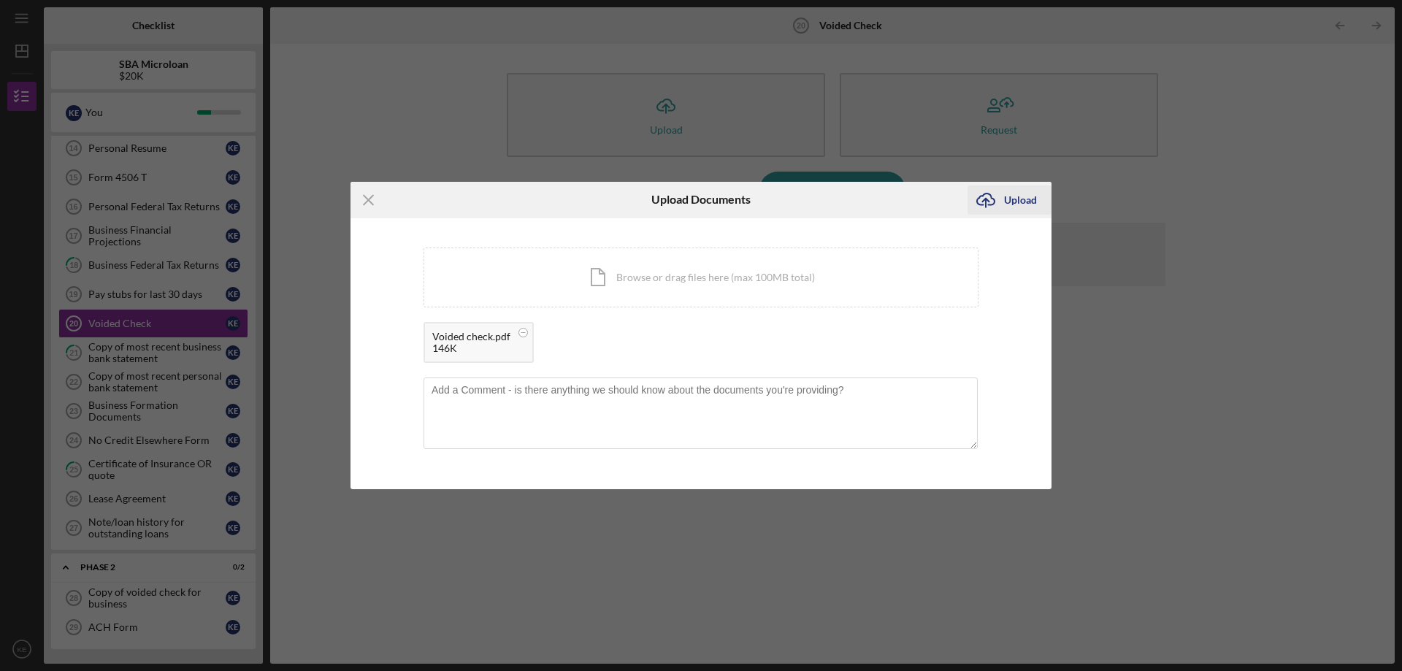
click at [1014, 204] on div "Upload" at bounding box center [1020, 199] width 33 height 29
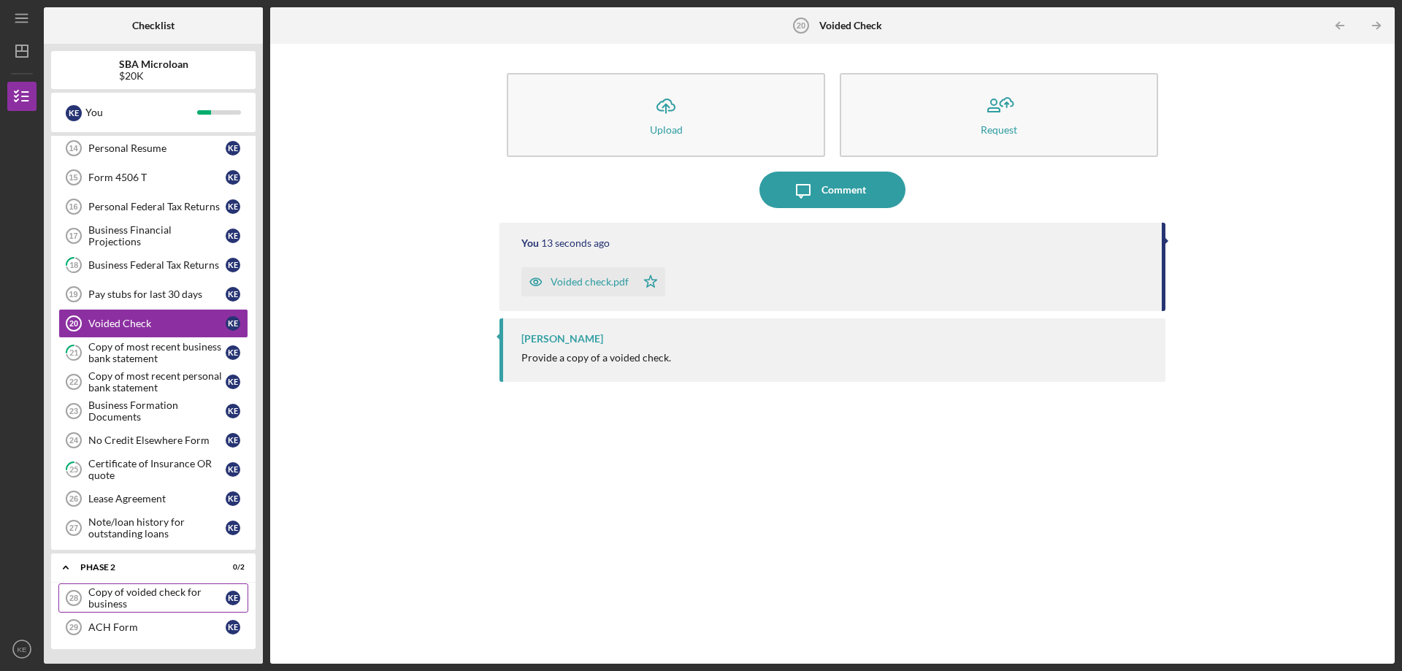
click at [129, 602] on div "Copy of voided check for business" at bounding box center [156, 597] width 137 height 23
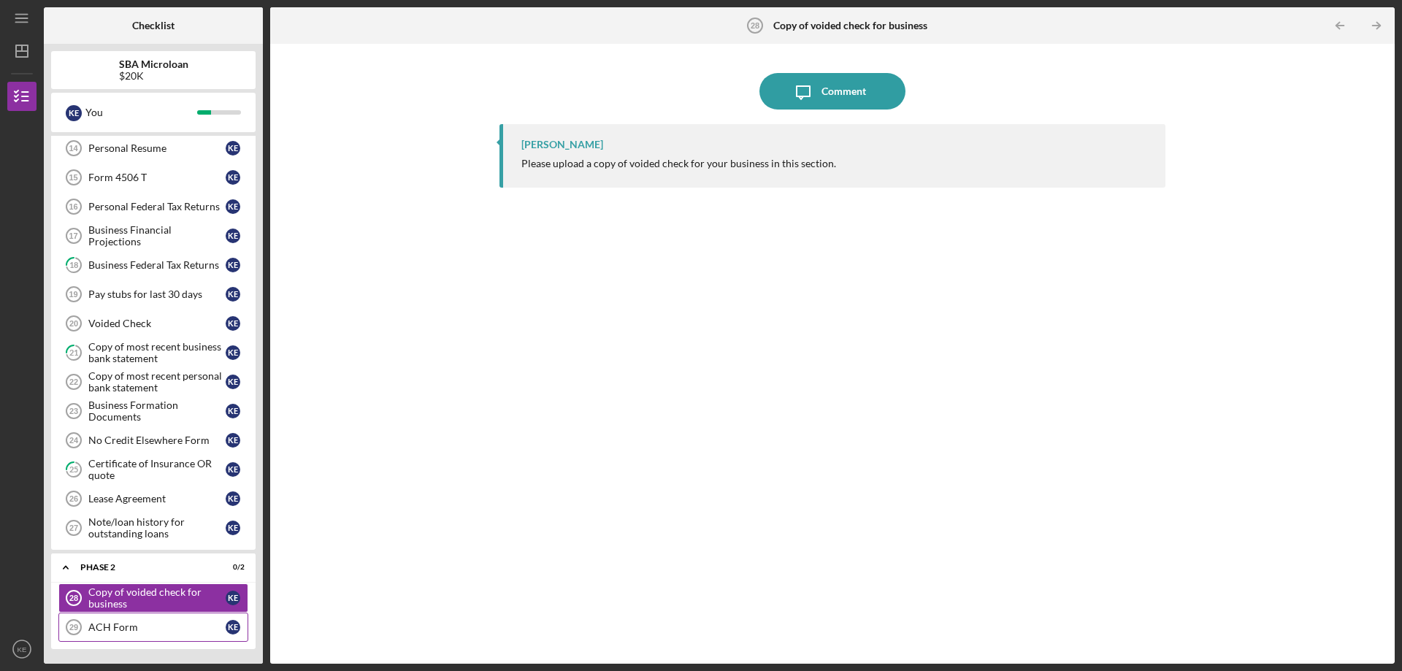
click at [140, 637] on link "ACH Form 29 ACH Form K E" at bounding box center [153, 627] width 190 height 29
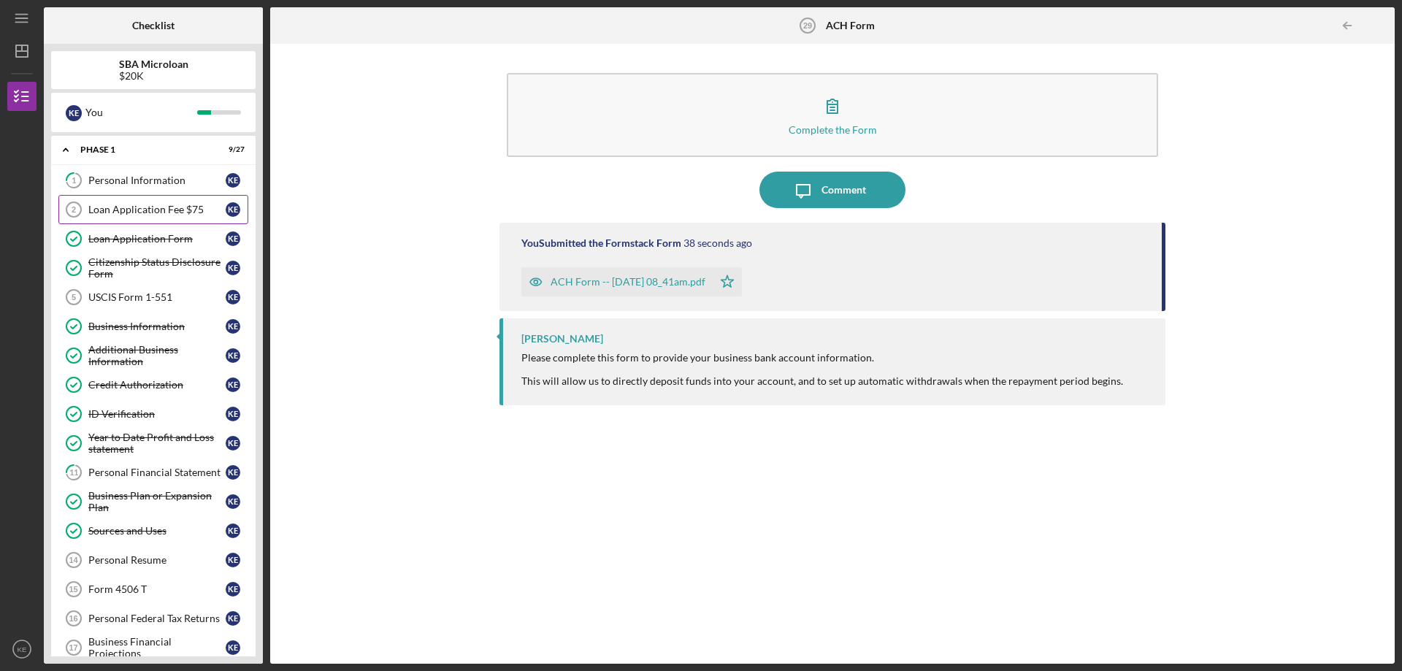
click at [165, 212] on div "Loan Application Fee $75" at bounding box center [156, 210] width 137 height 12
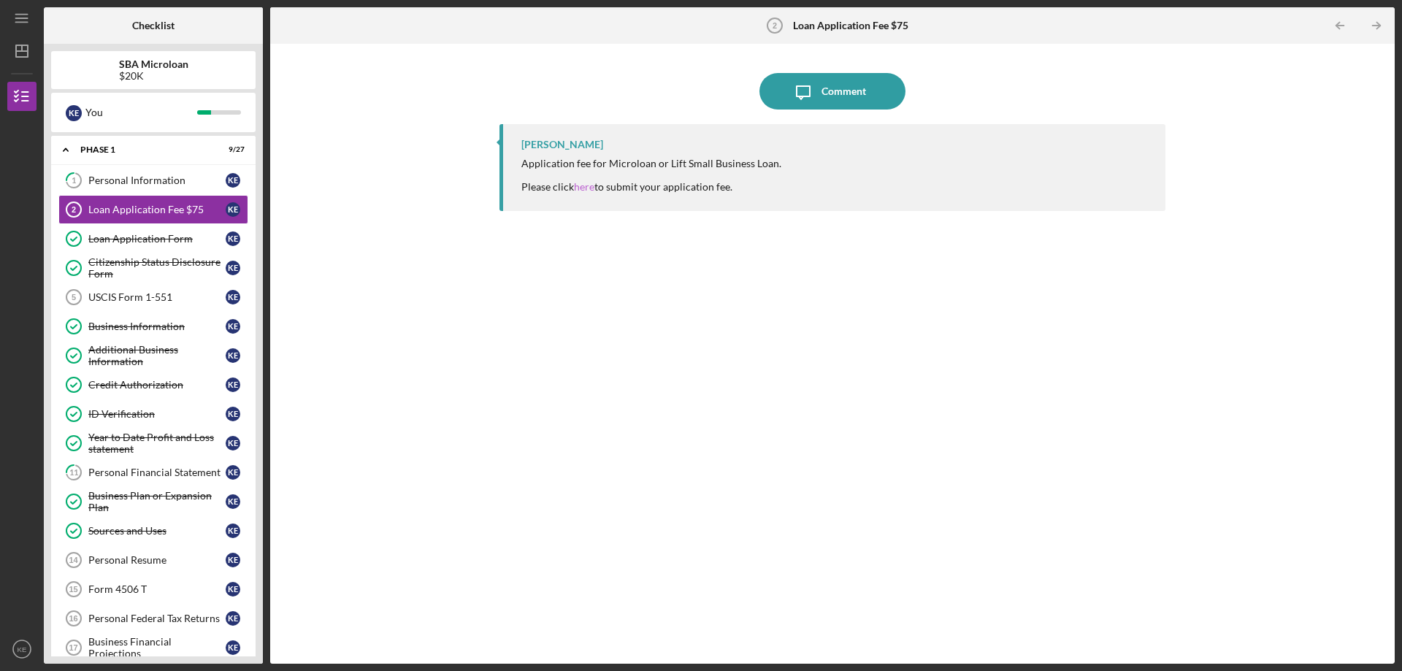
click at [588, 189] on link "here" at bounding box center [584, 186] width 20 height 12
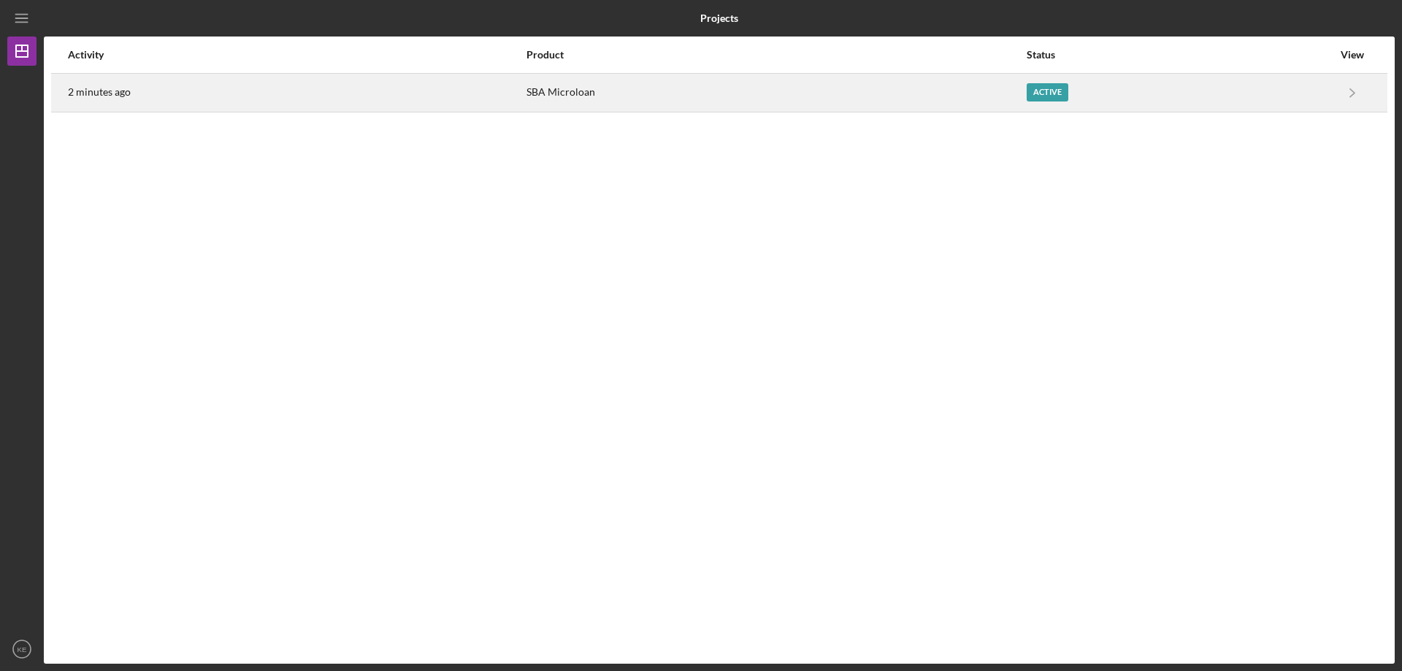
click at [321, 89] on div "2 minutes ago" at bounding box center [296, 92] width 457 height 37
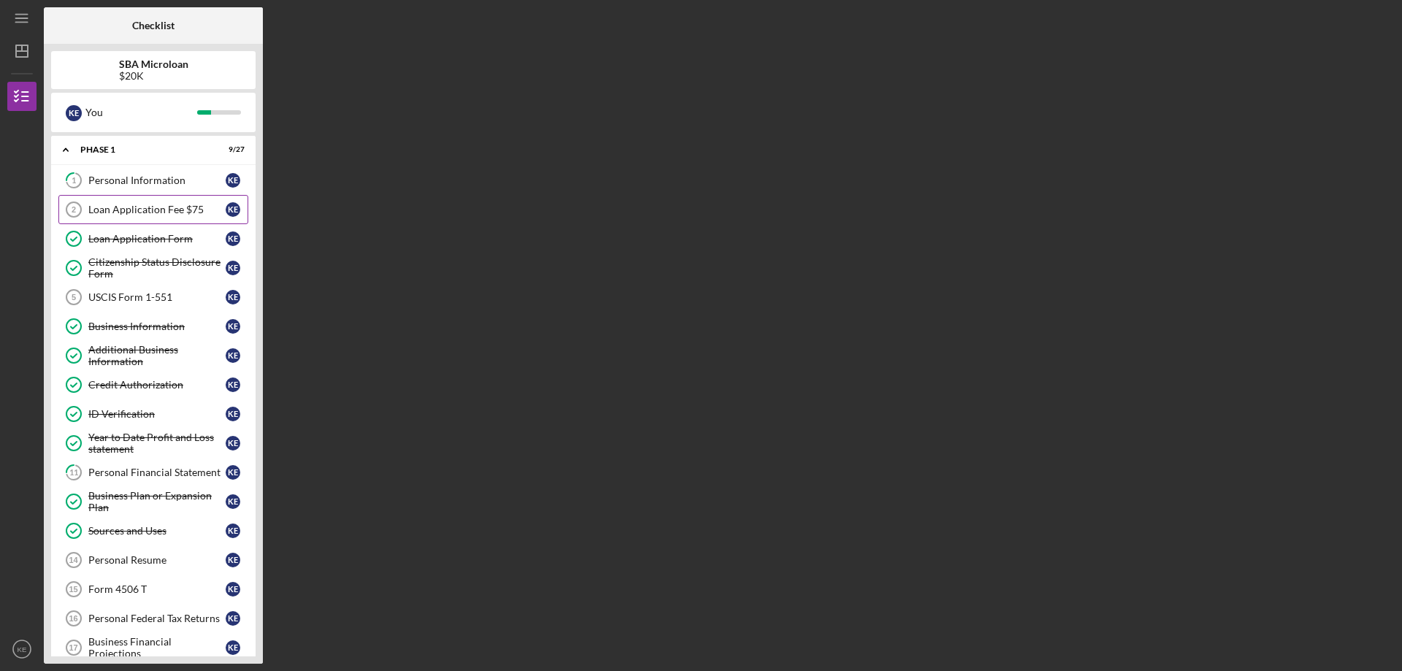
scroll to position [345, 0]
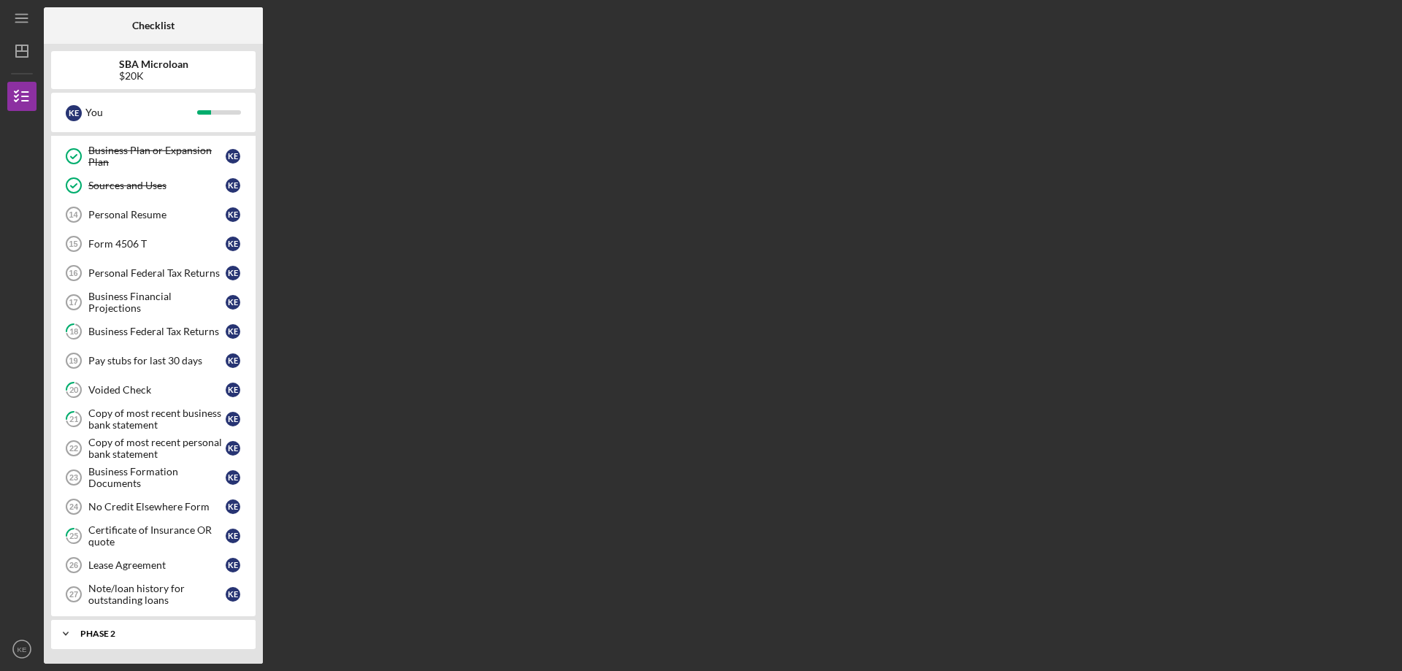
click at [132, 639] on div "Icon/Expander Phase 2 0 / 2" at bounding box center [153, 633] width 204 height 29
click at [147, 473] on div "Business Formation Documents" at bounding box center [156, 477] width 137 height 23
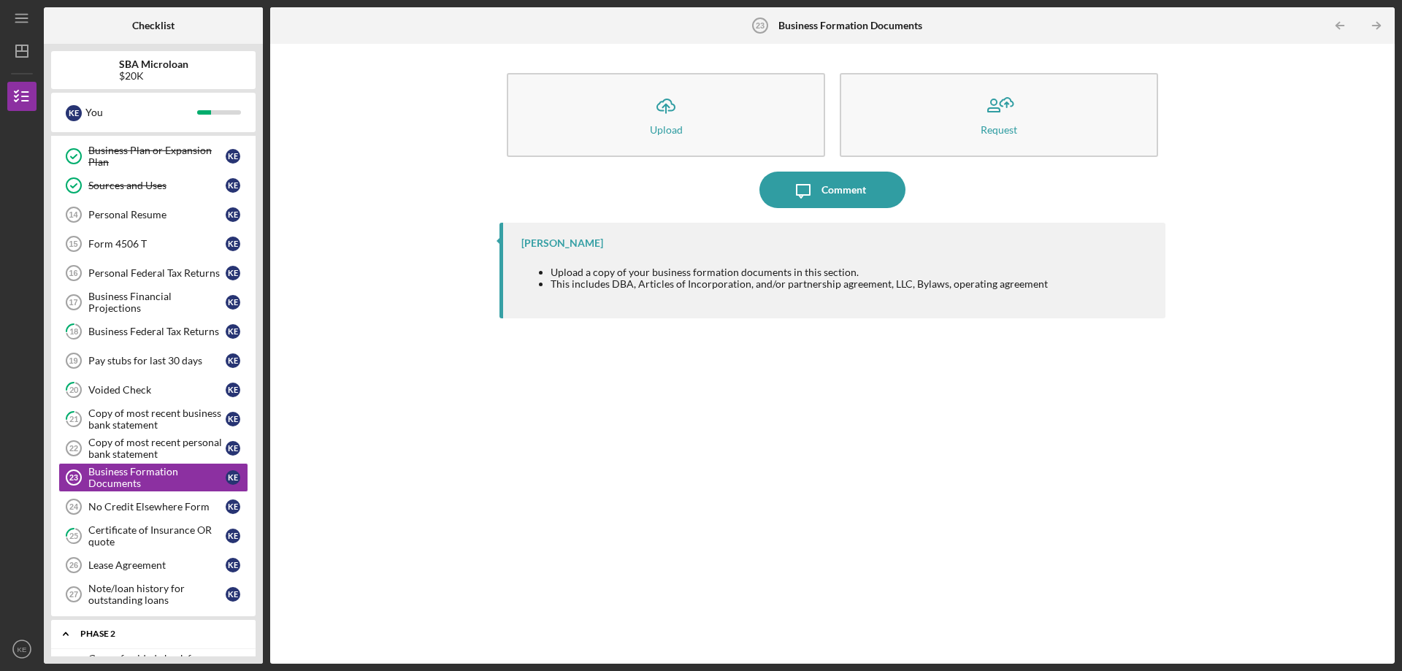
click at [101, 638] on div "Icon/Expander Phase 2 0 / 2" at bounding box center [153, 634] width 204 height 30
click at [89, 636] on div "Phase 2" at bounding box center [158, 633] width 157 height 9
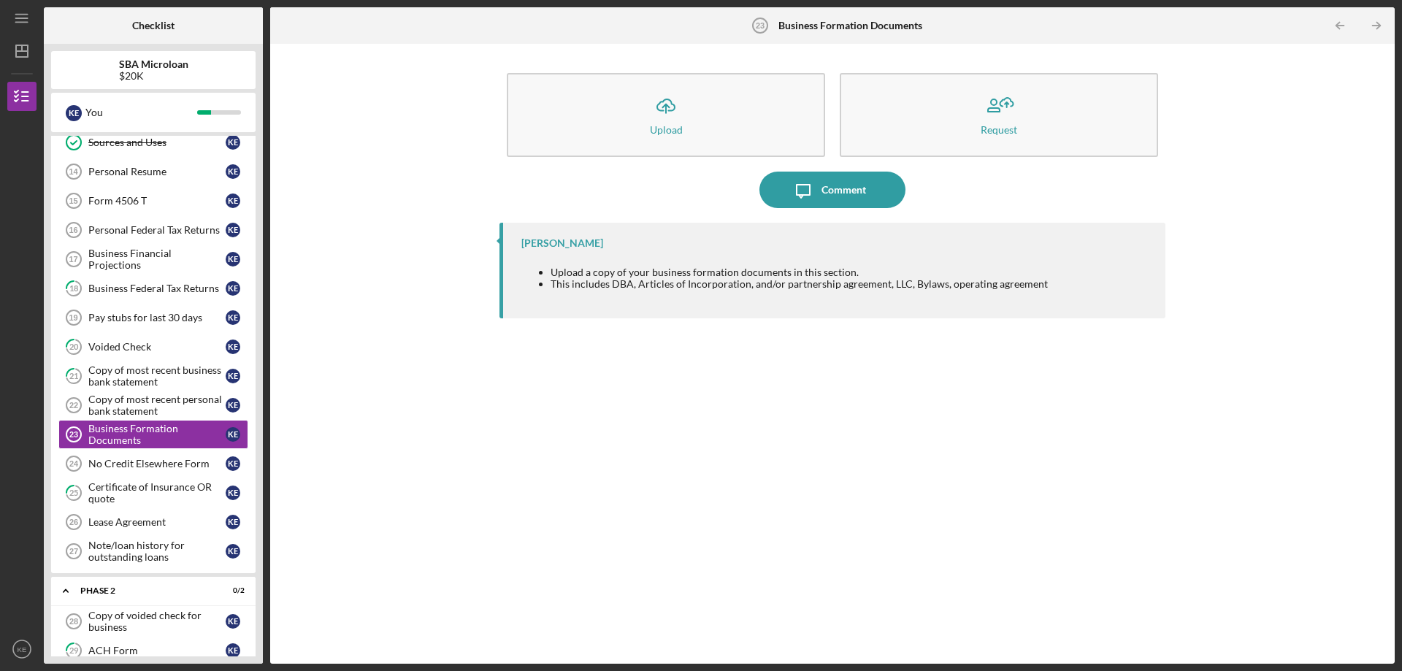
scroll to position [412, 0]
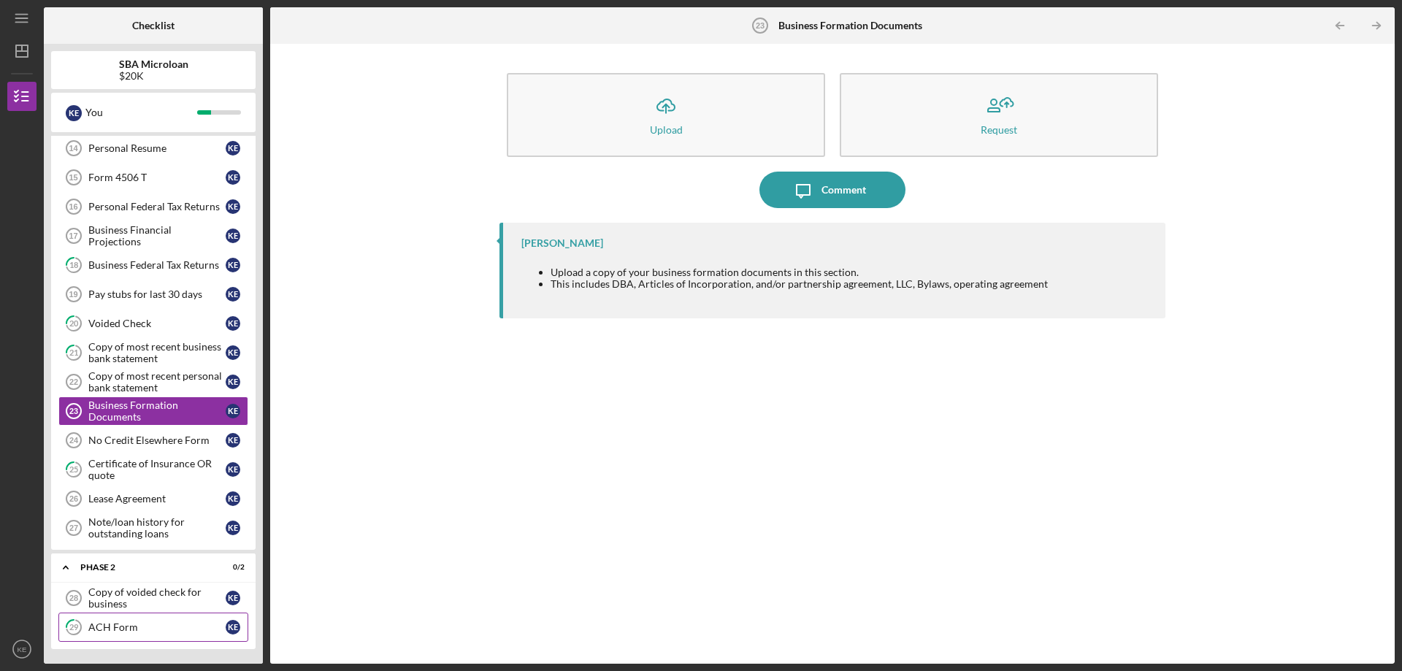
click at [143, 632] on div "ACH Form" at bounding box center [156, 627] width 137 height 12
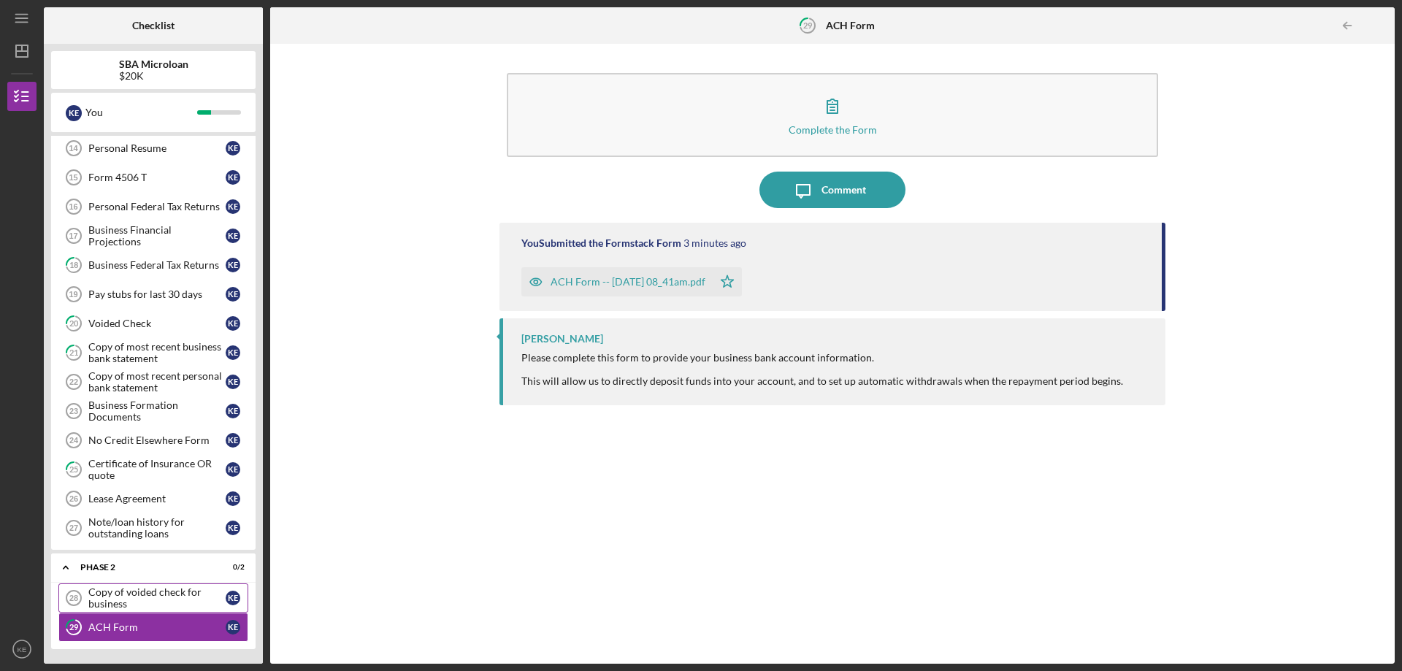
click at [156, 597] on div "Copy of voided check for business" at bounding box center [156, 597] width 137 height 23
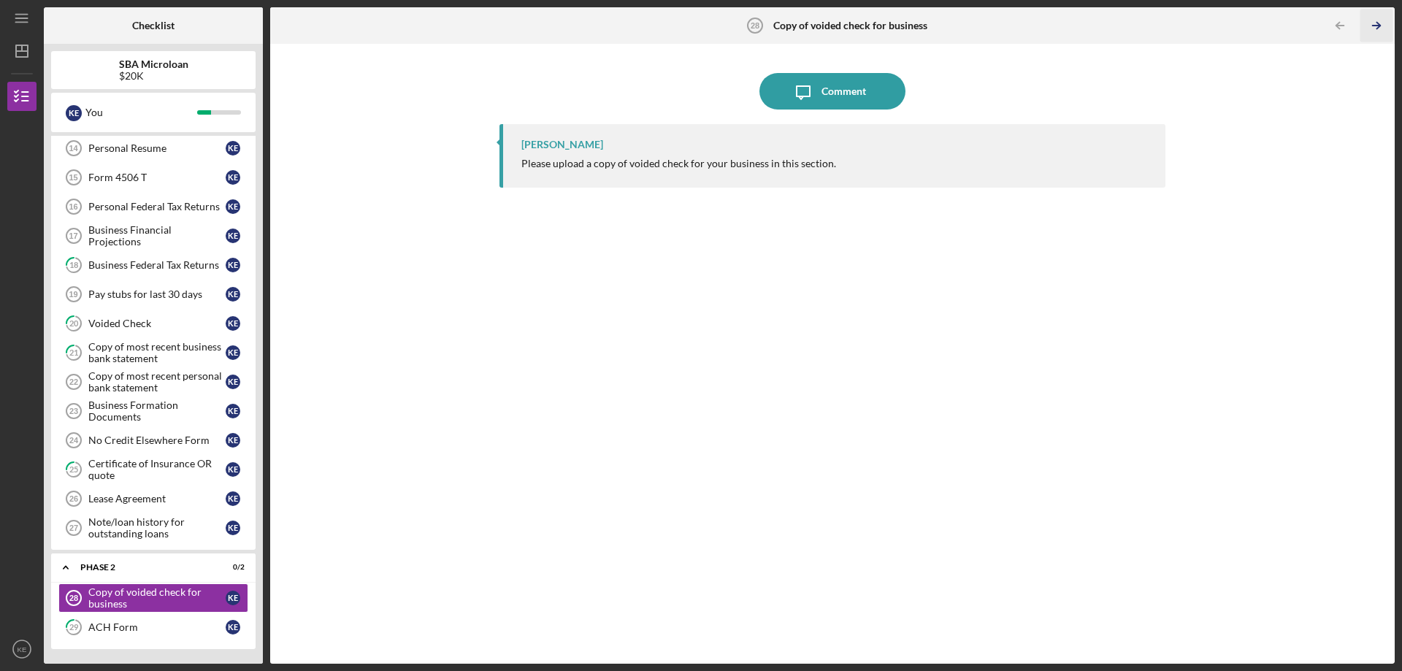
click at [1376, 23] on icon "Icon/Table Pagination Arrow" at bounding box center [1375, 25] width 33 height 33
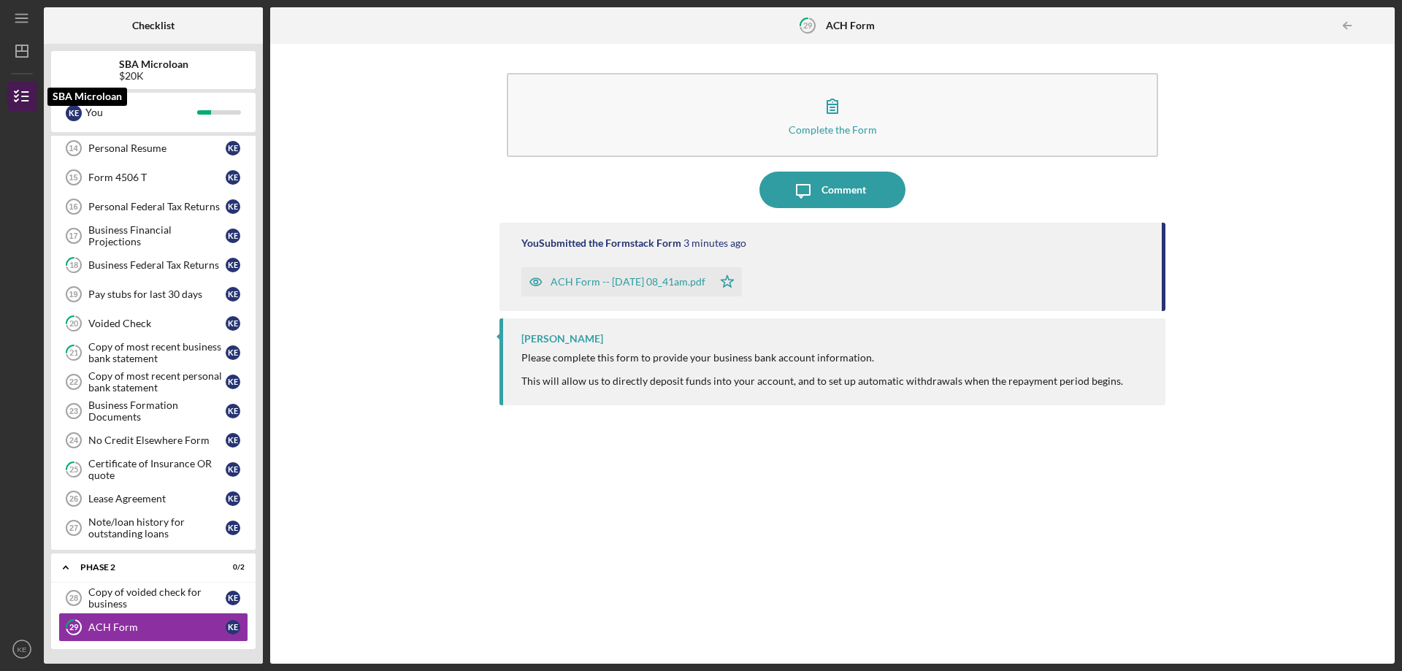
click at [12, 98] on icon "button" at bounding box center [22, 96] width 37 height 37
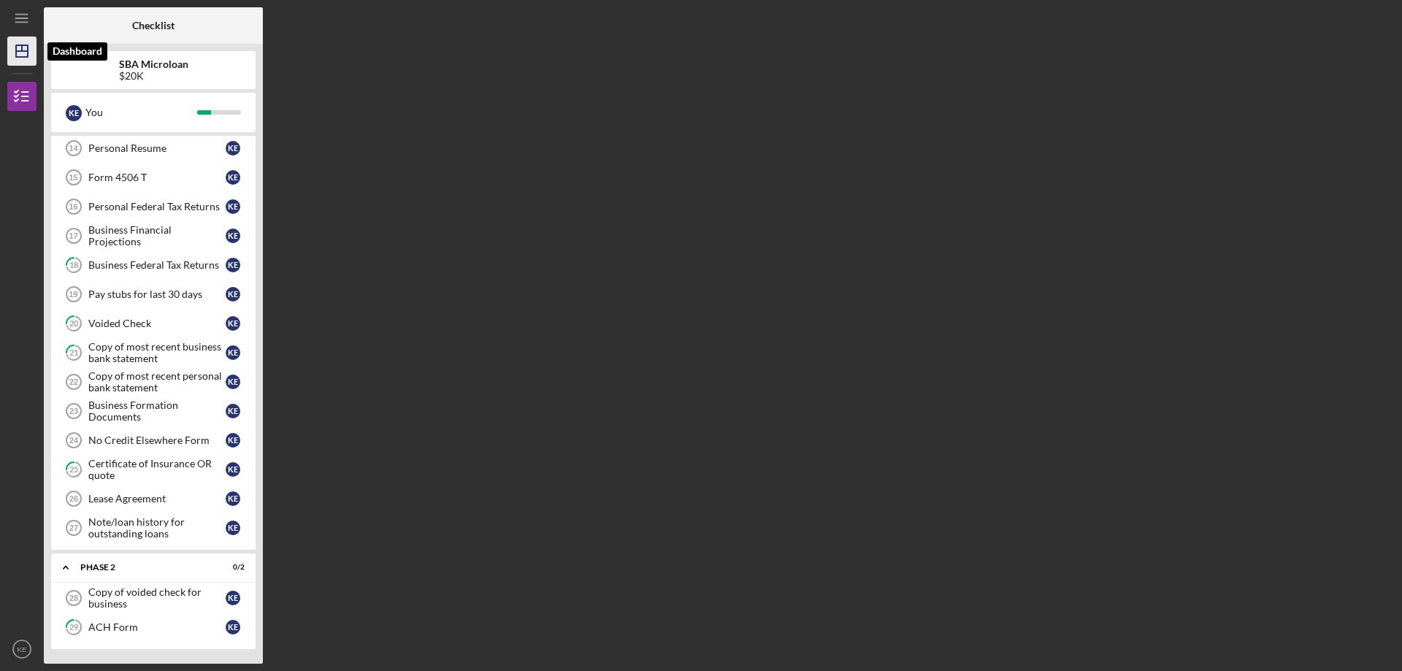
click at [23, 51] on line "button" at bounding box center [22, 51] width 12 height 0
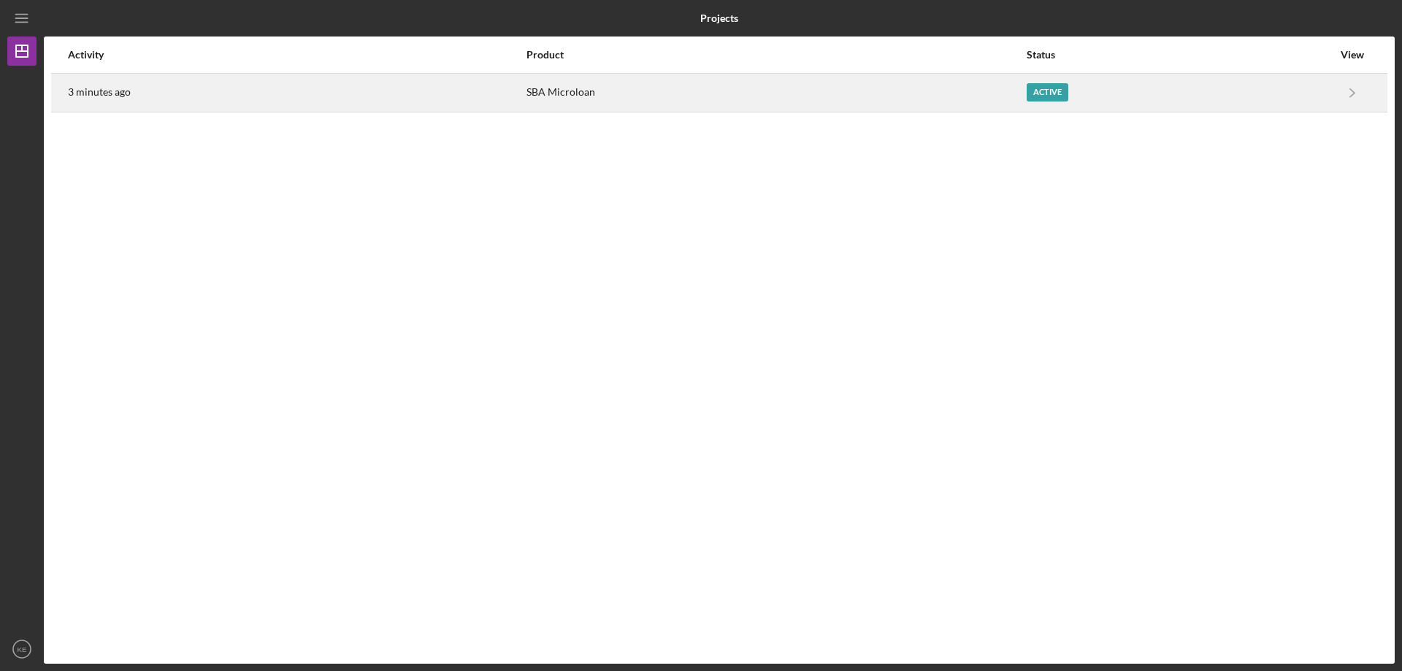
click at [1088, 105] on div "Active" at bounding box center [1180, 92] width 306 height 37
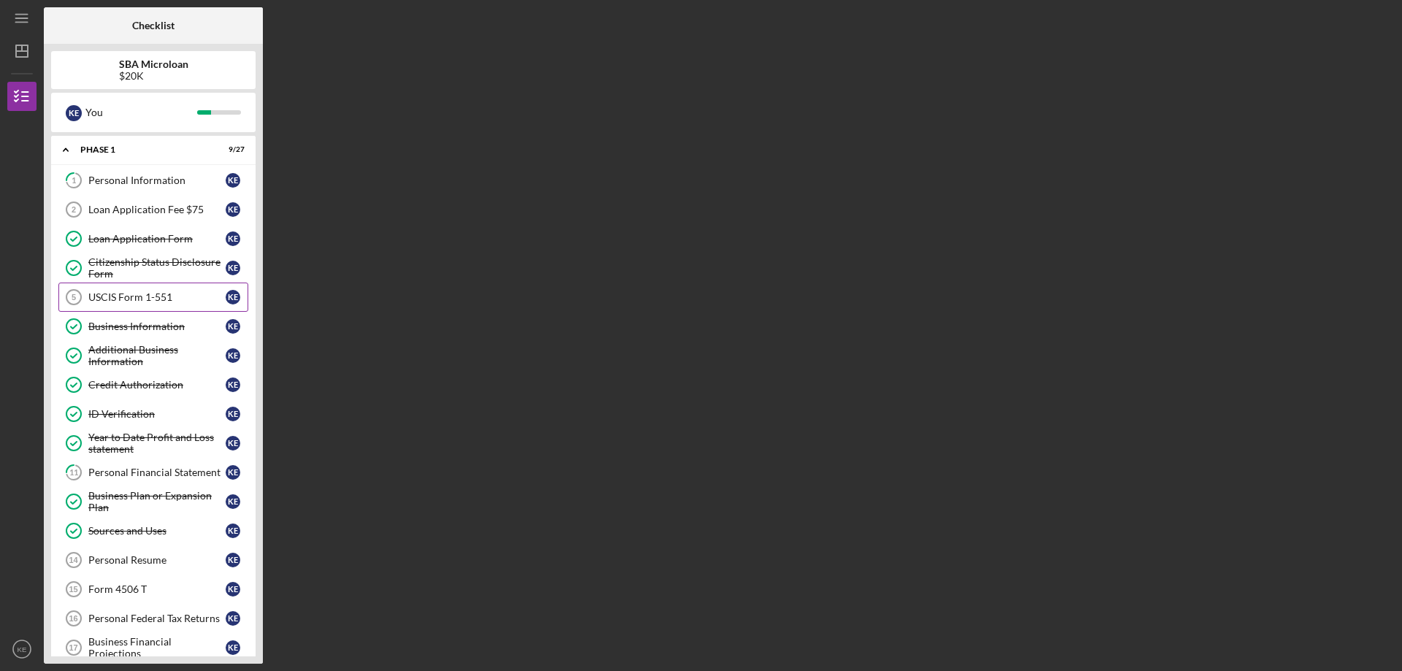
click at [145, 307] on link "USCIS Form 1-551 5 USCIS Form 1-551 K E" at bounding box center [153, 297] width 190 height 29
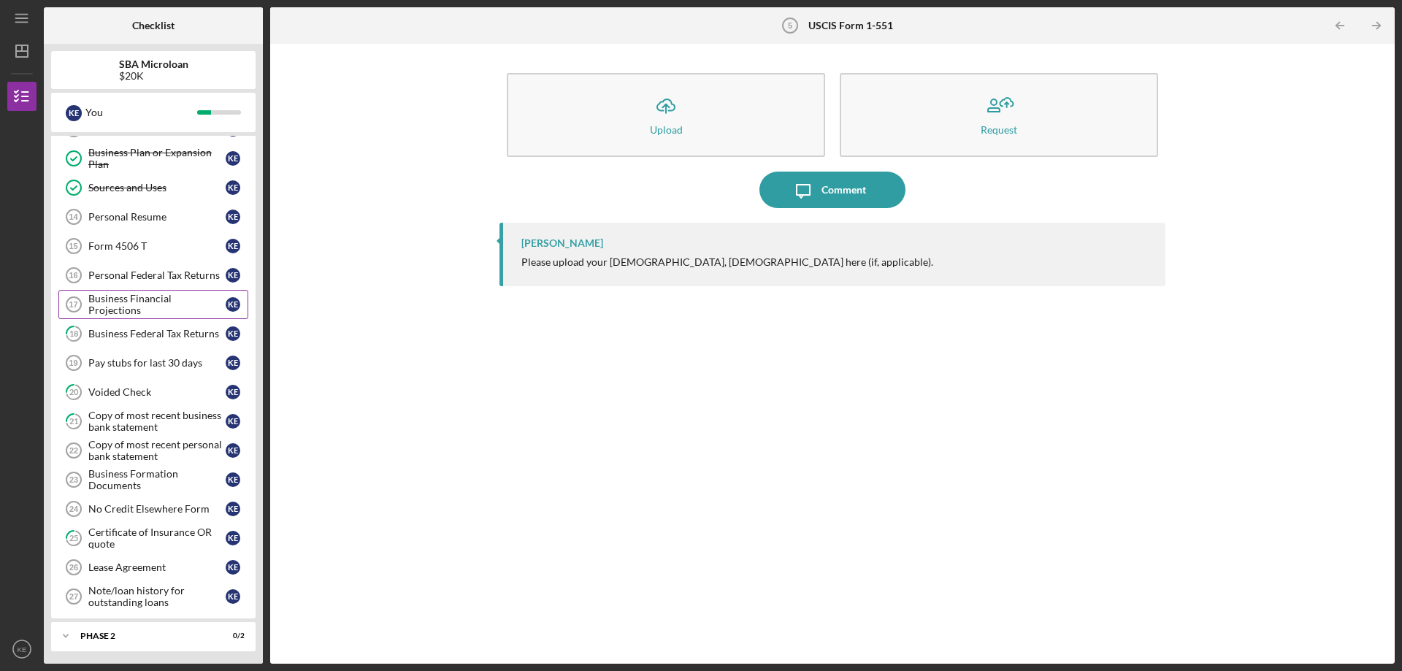
scroll to position [345, 0]
click at [140, 505] on div "No Credit Elsewhere Form" at bounding box center [156, 507] width 137 height 12
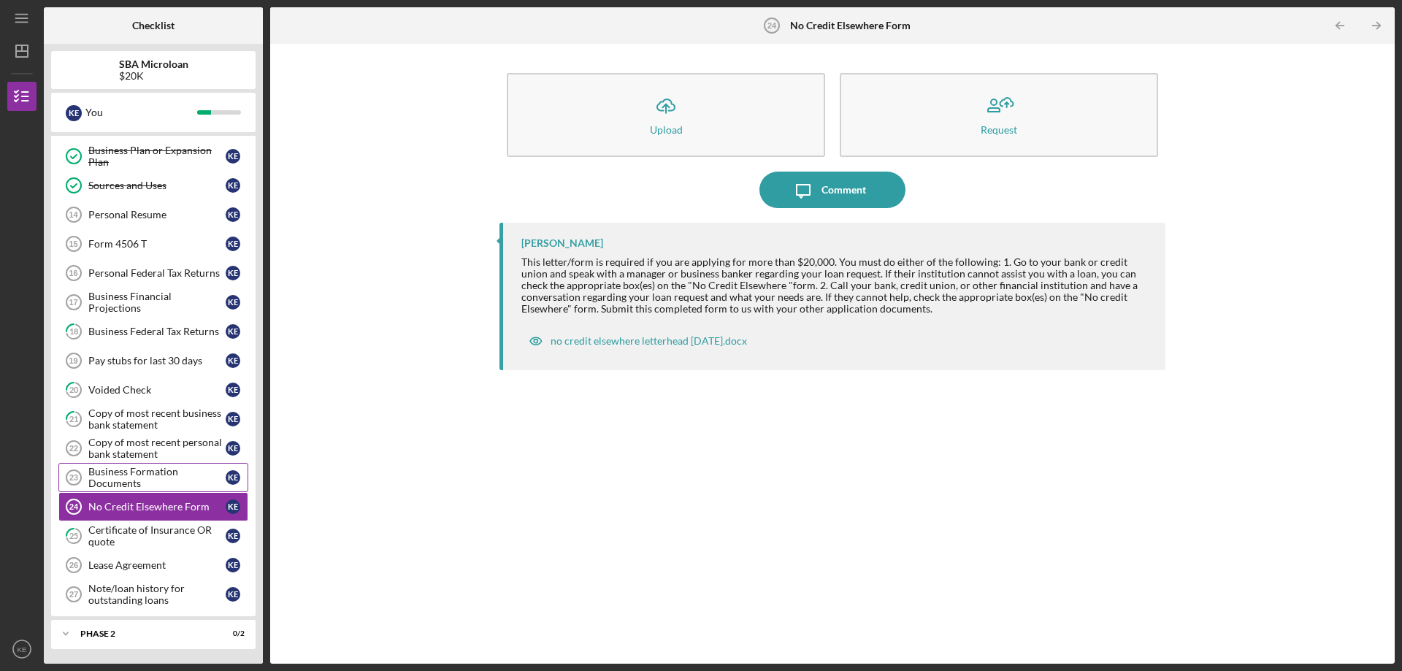
click at [149, 483] on div "Business Formation Documents" at bounding box center [156, 477] width 137 height 23
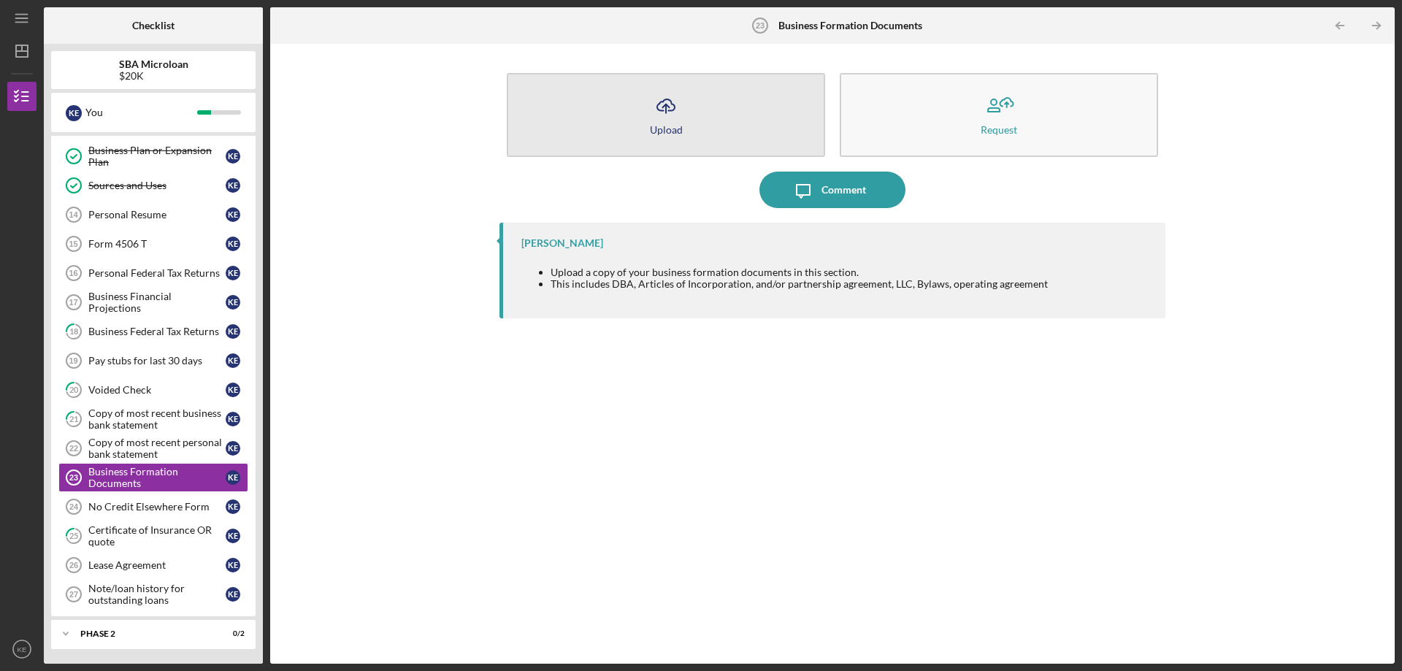
click at [729, 128] on button "Icon/Upload Upload" at bounding box center [666, 115] width 318 height 84
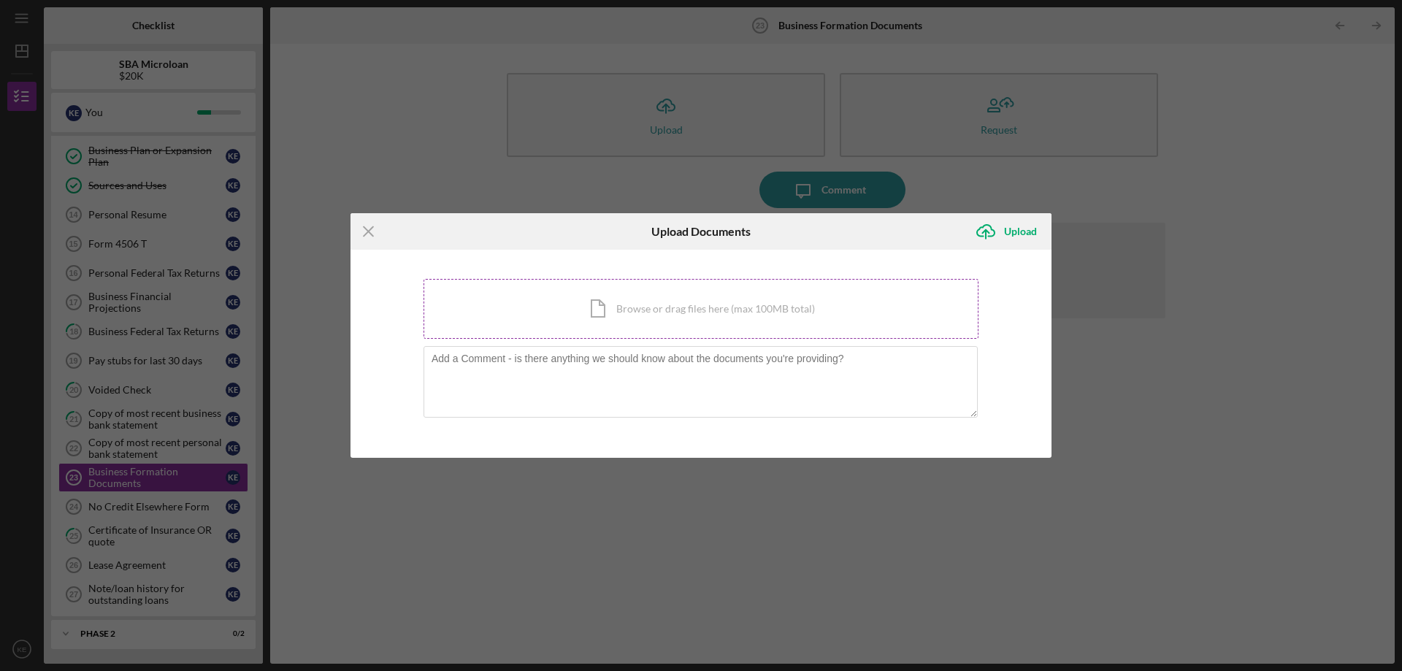
click at [771, 309] on div "Icon/Document Browse or drag files here (max 100MB total) Tap to choose files o…" at bounding box center [700, 309] width 555 height 60
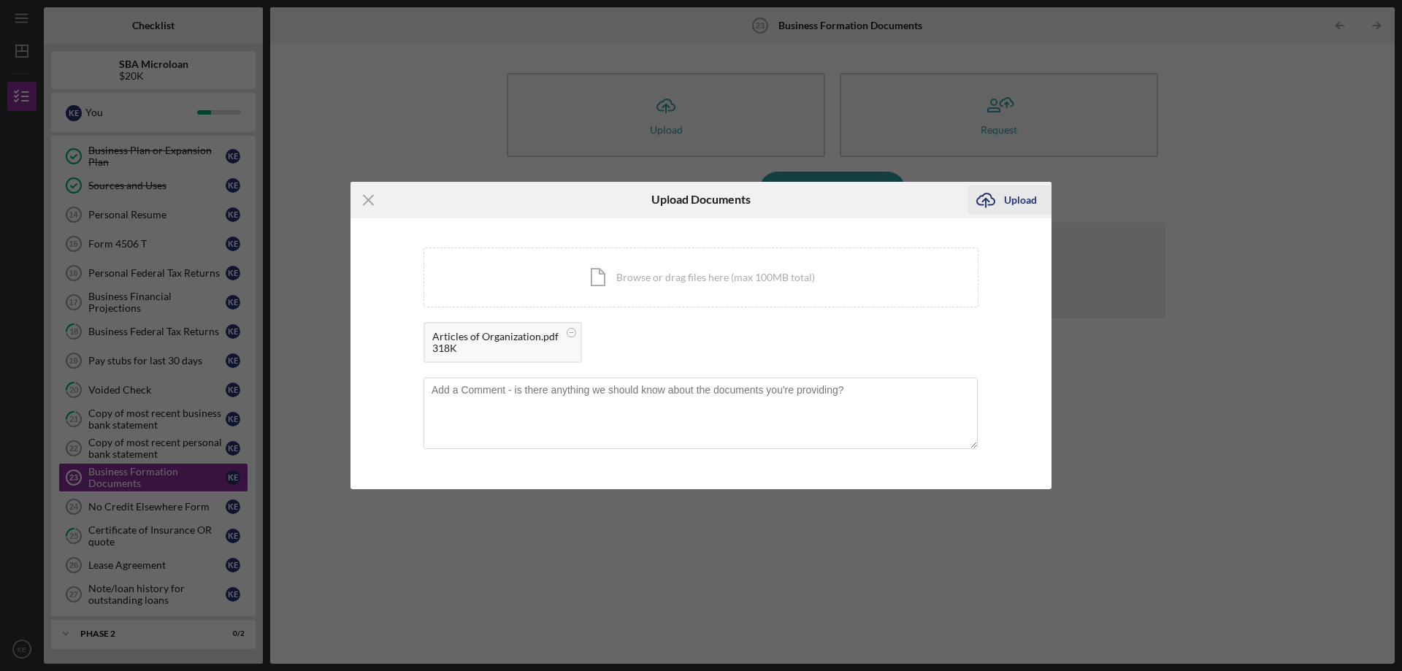
click at [1018, 197] on div "Upload" at bounding box center [1020, 199] width 33 height 29
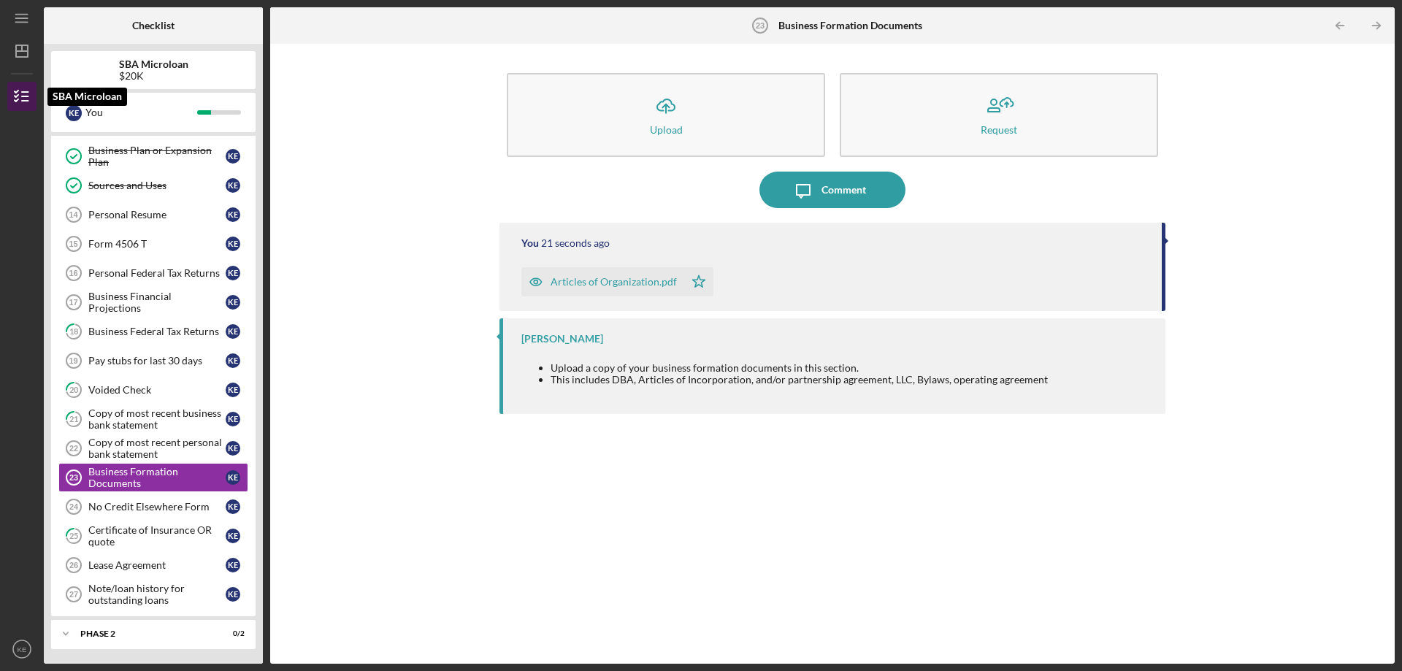
click at [17, 99] on icon "button" at bounding box center [22, 96] width 37 height 37
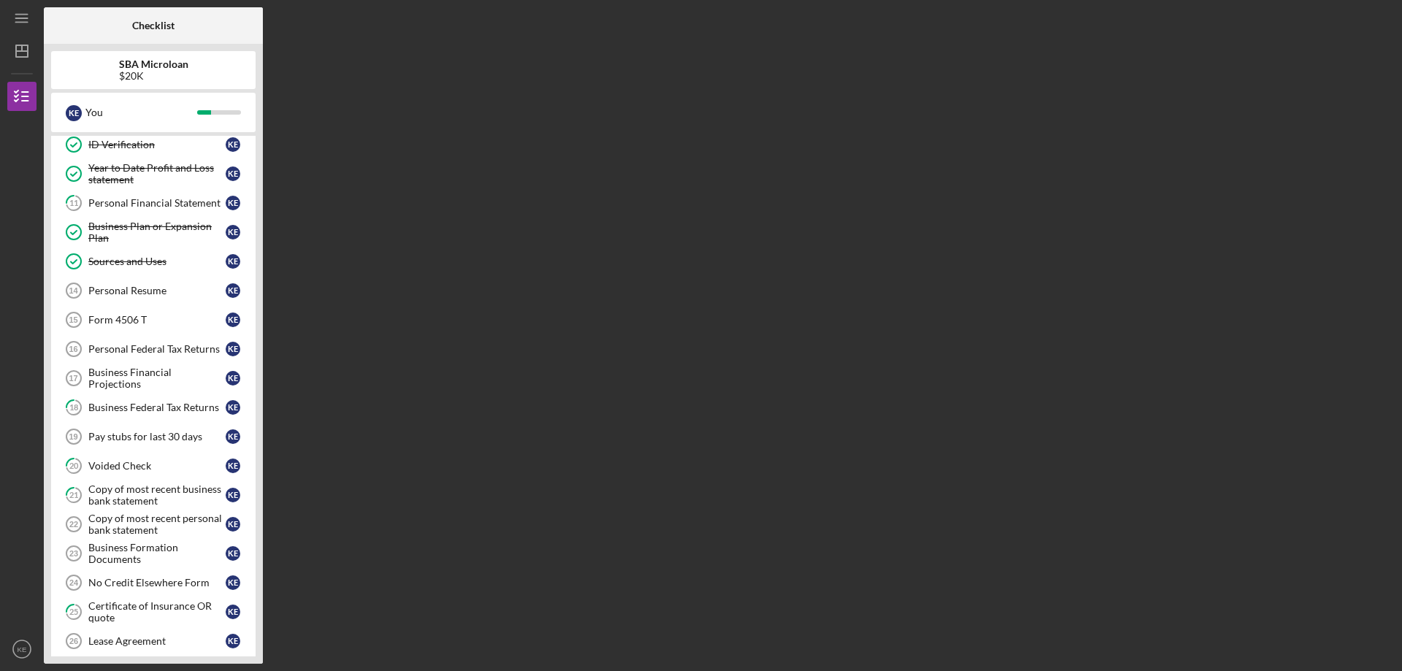
scroll to position [53, 0]
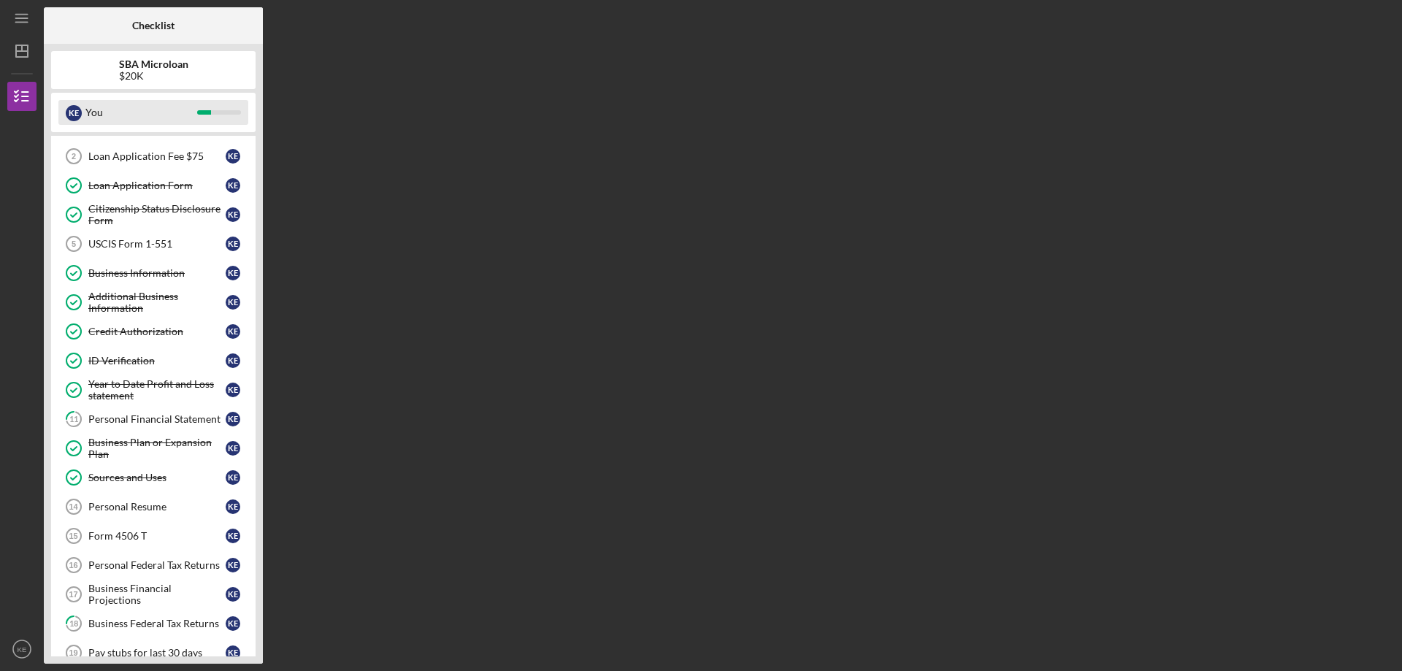
click at [141, 105] on div "You" at bounding box center [141, 112] width 112 height 25
click at [151, 118] on div "You" at bounding box center [141, 112] width 112 height 25
click at [193, 134] on div "SBA Microloan $20K K E You Icon/Expander Phase 1 9 / 27 1 Personal Information …" at bounding box center [153, 354] width 219 height 620
drag, startPoint x: 191, startPoint y: 120, endPoint x: 187, endPoint y: 136, distance: 15.8
click at [190, 120] on div "You" at bounding box center [141, 112] width 112 height 25
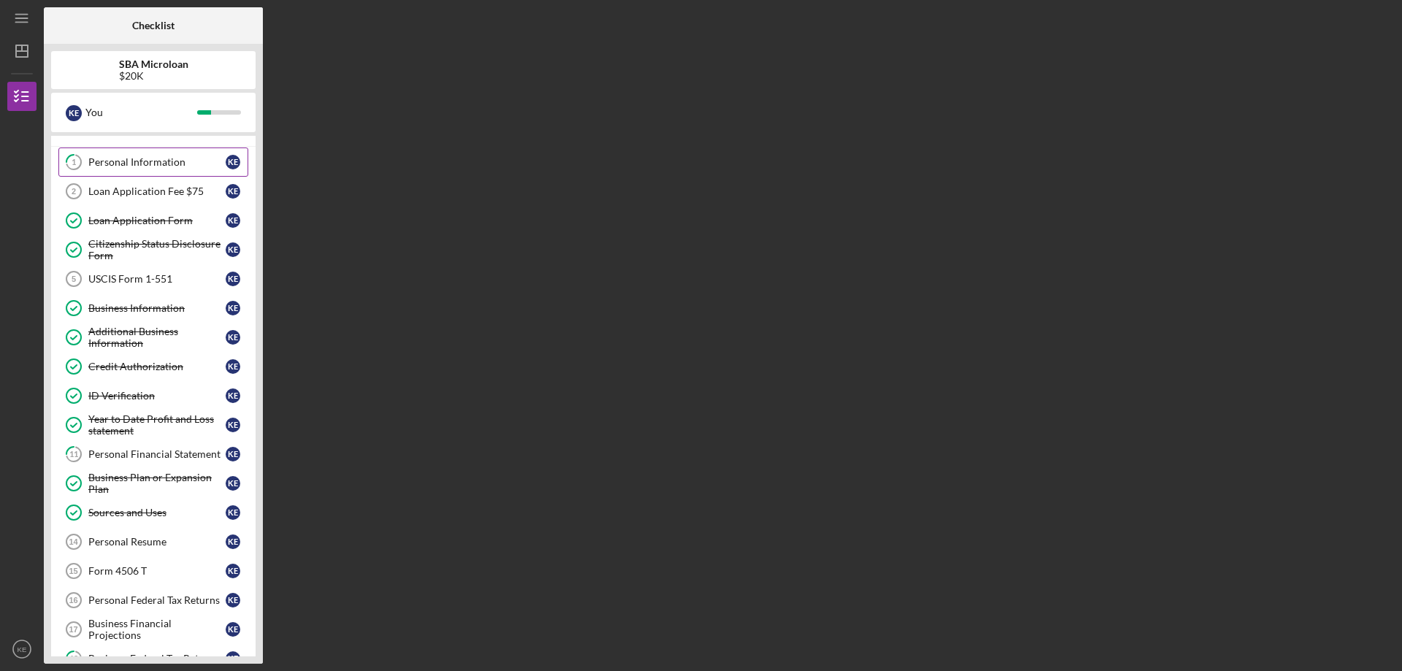
scroll to position [0, 0]
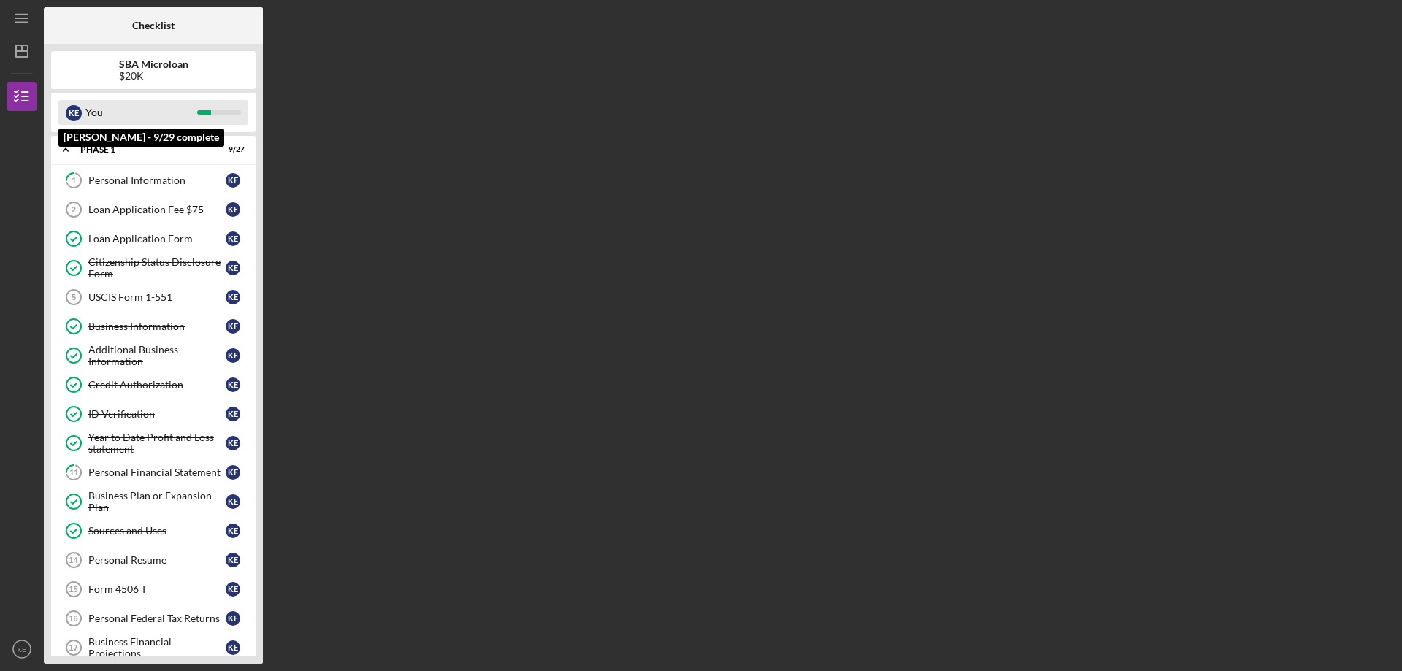
click at [164, 113] on div "You" at bounding box center [141, 112] width 112 height 25
click at [8, 25] on div "Icon/Menu" at bounding box center [21, 18] width 29 height 37
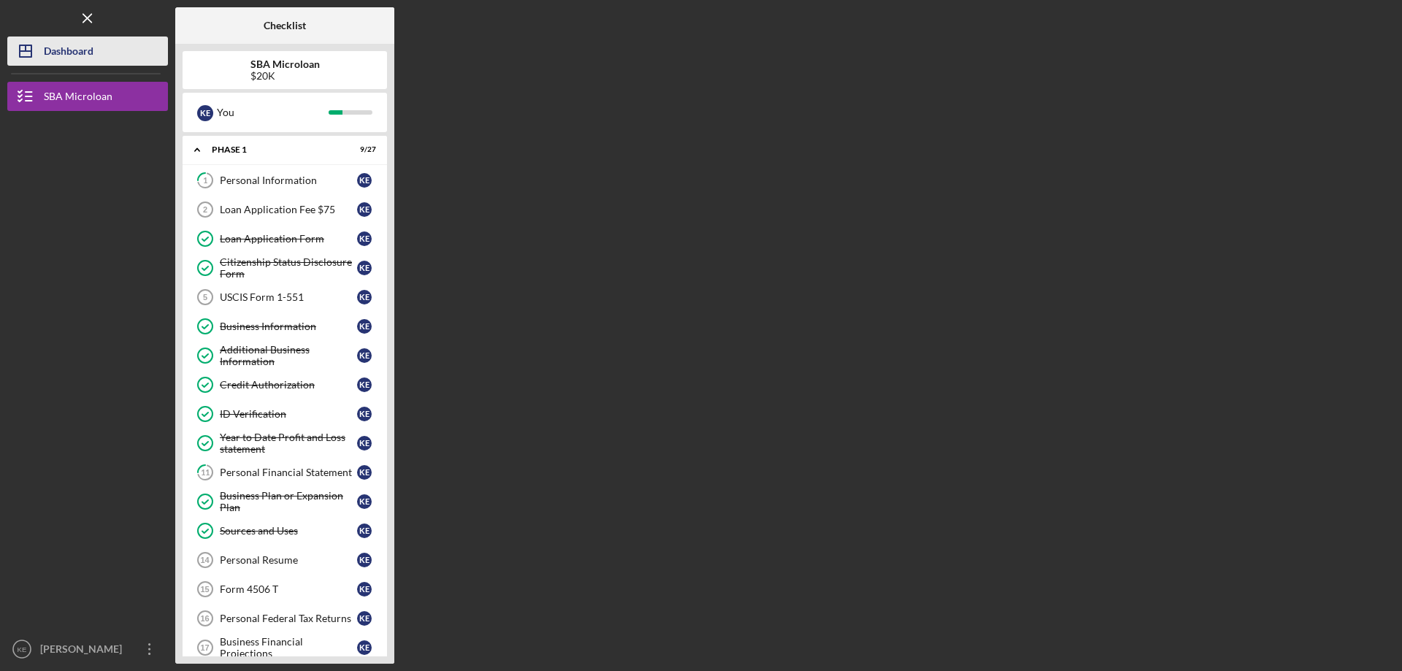
click at [49, 50] on div "Dashboard" at bounding box center [69, 53] width 50 height 33
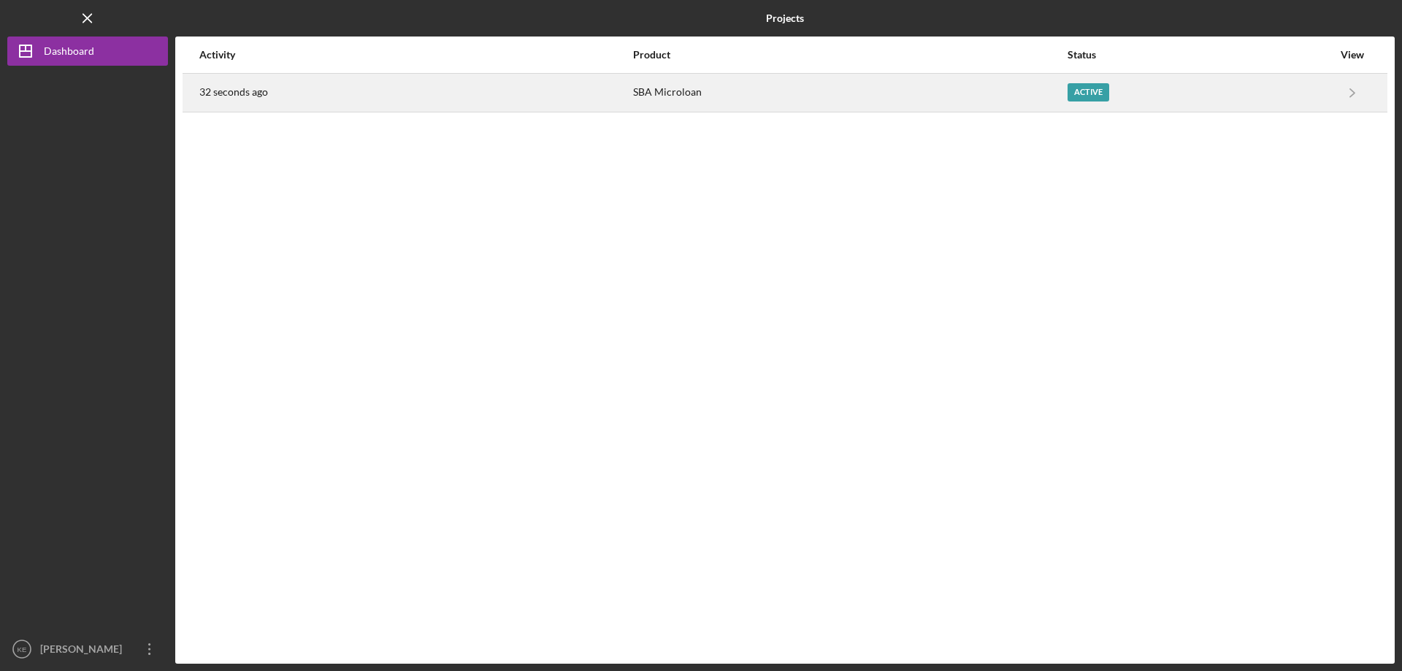
click at [1381, 98] on td at bounding box center [1379, 92] width 16 height 39
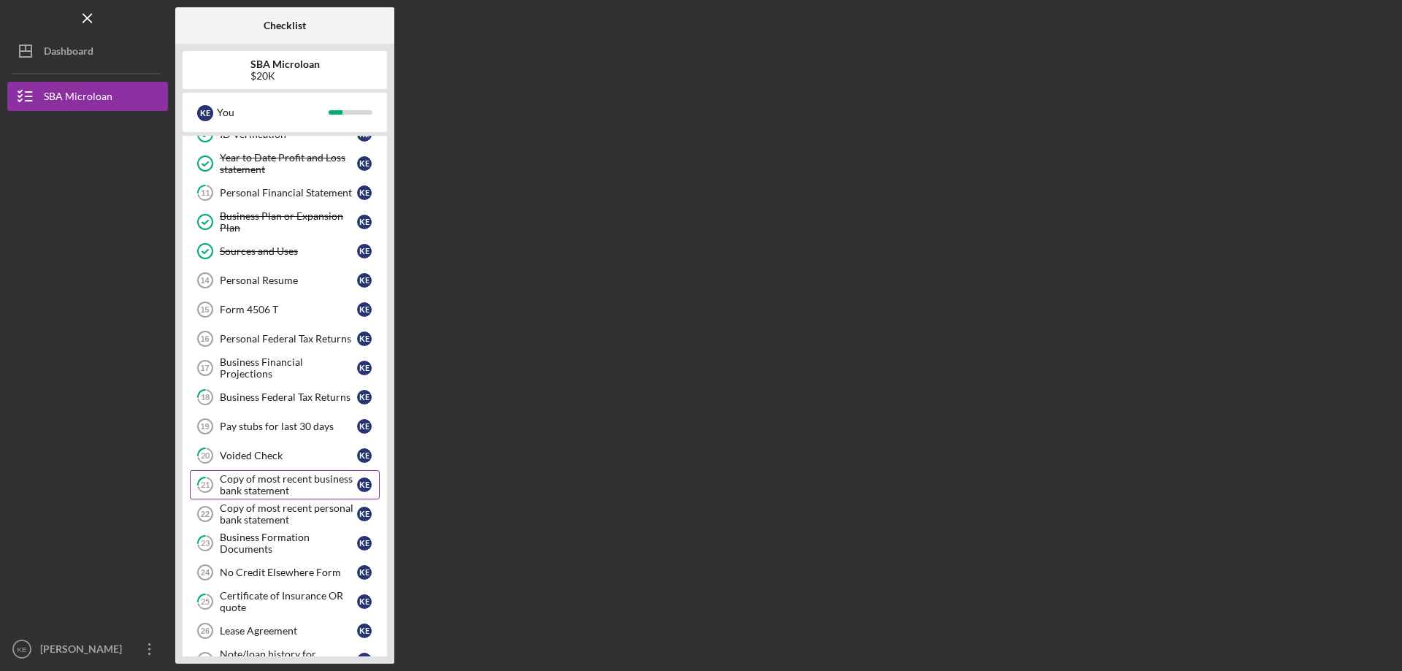
scroll to position [345, 0]
